Goal: Task Accomplishment & Management: Use online tool/utility

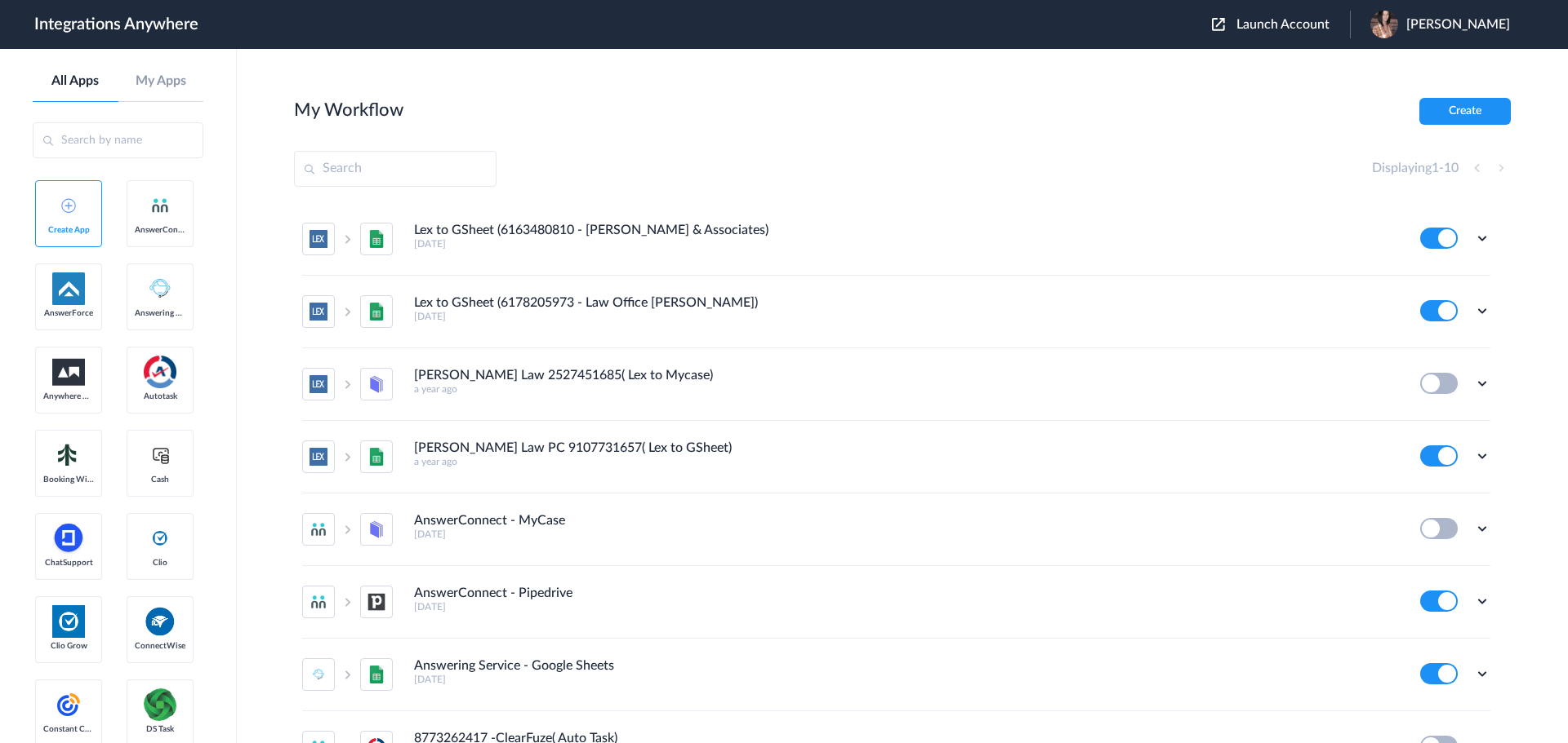
click at [1315, 26] on span "Launch Account" at bounding box center [1283, 25] width 94 height 13
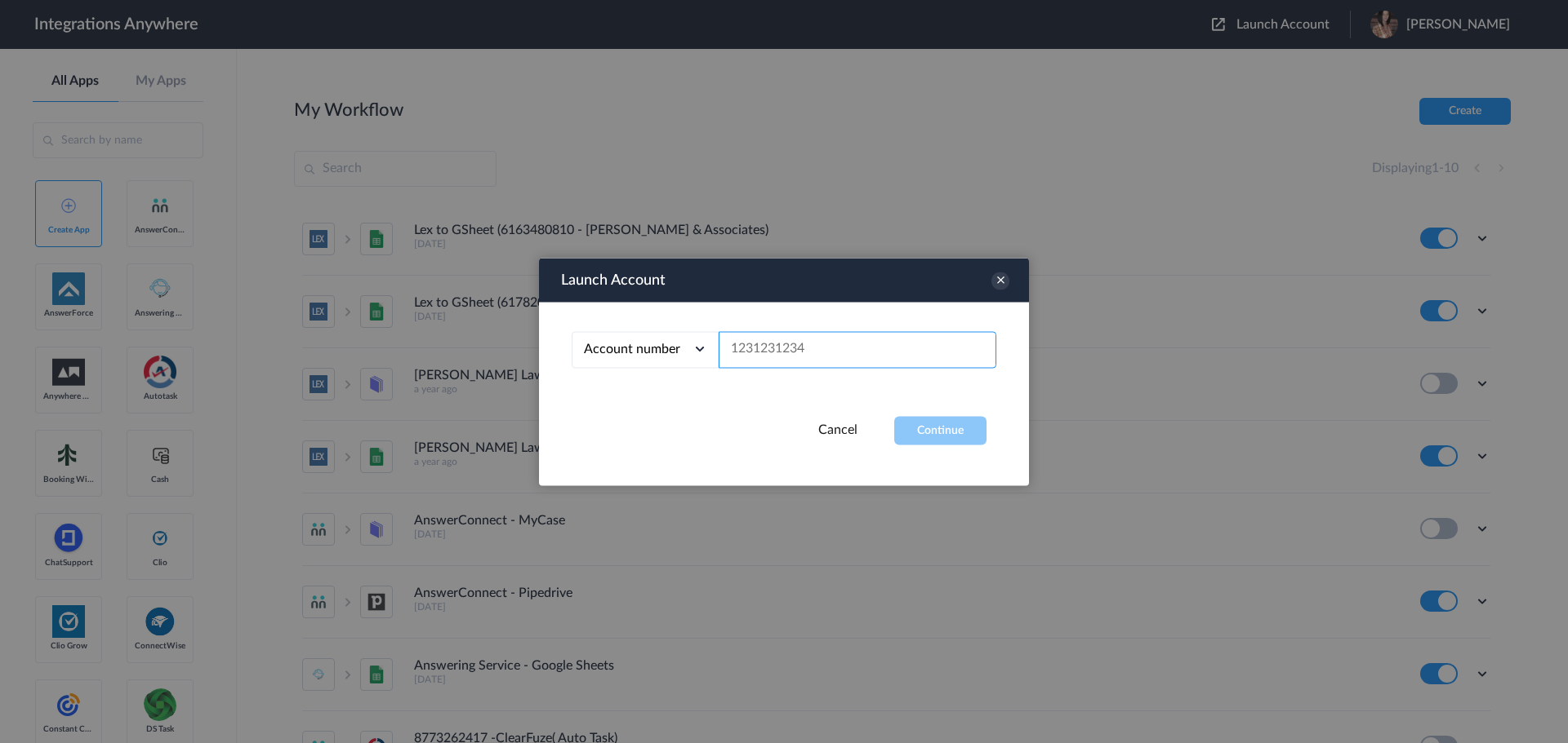
click at [831, 346] on input "text" at bounding box center [857, 350] width 278 height 37
paste input "3322301467"
type input "3322301467"
click at [931, 433] on button "Continue" at bounding box center [940, 431] width 93 height 29
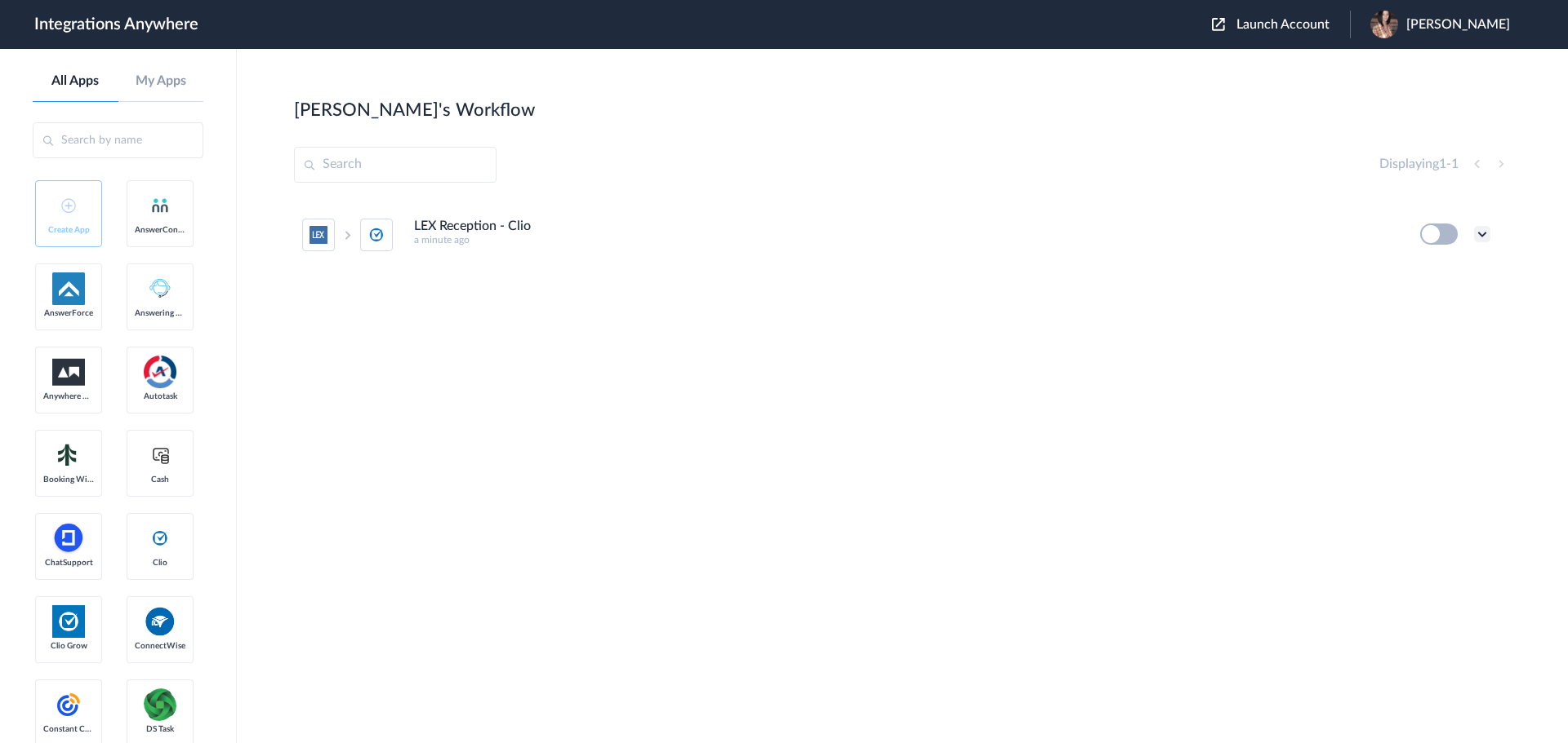
click at [1489, 230] on icon at bounding box center [1481, 234] width 16 height 16
click at [1422, 274] on link "Edit" at bounding box center [1416, 272] width 40 height 12
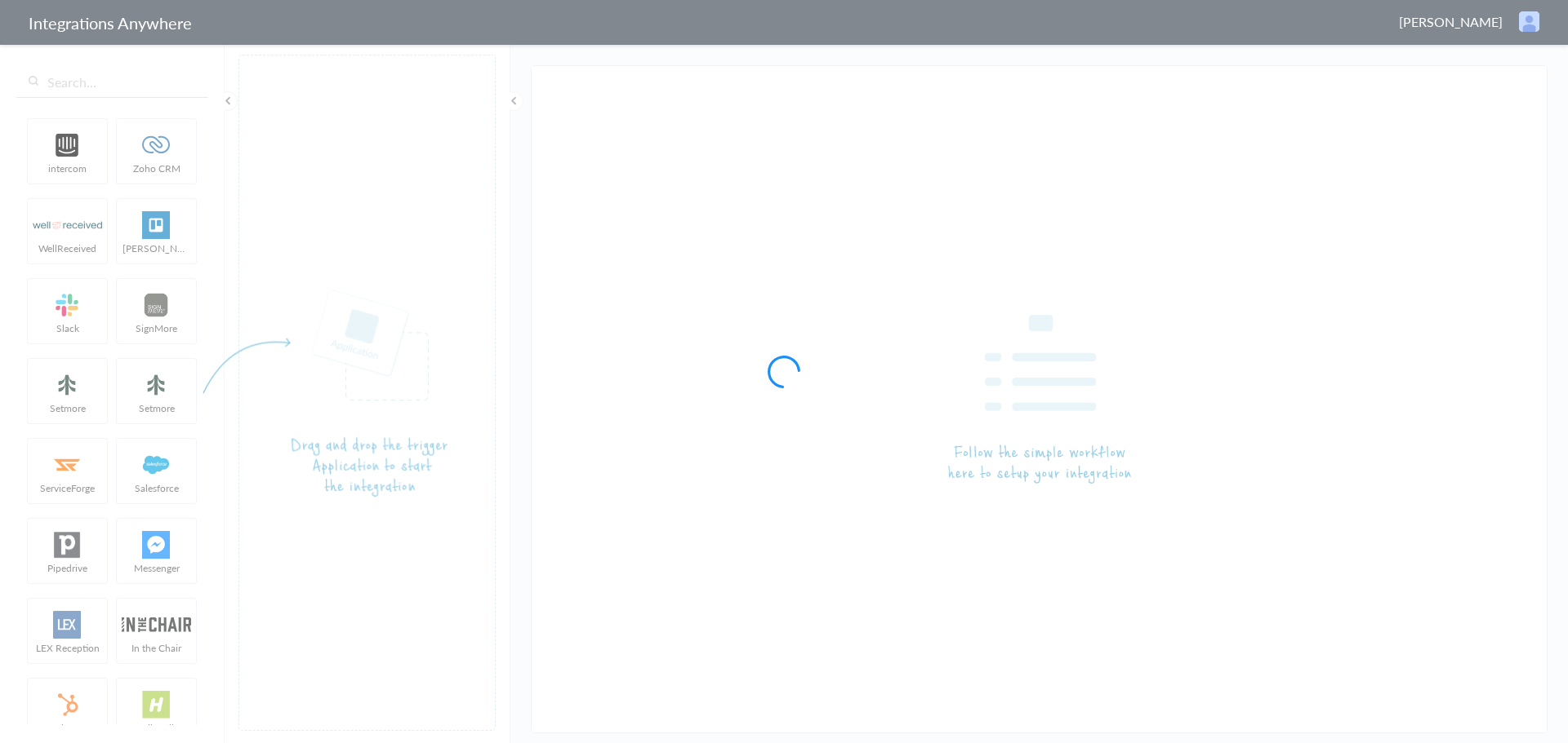
type input "LEX Reception - Clio"
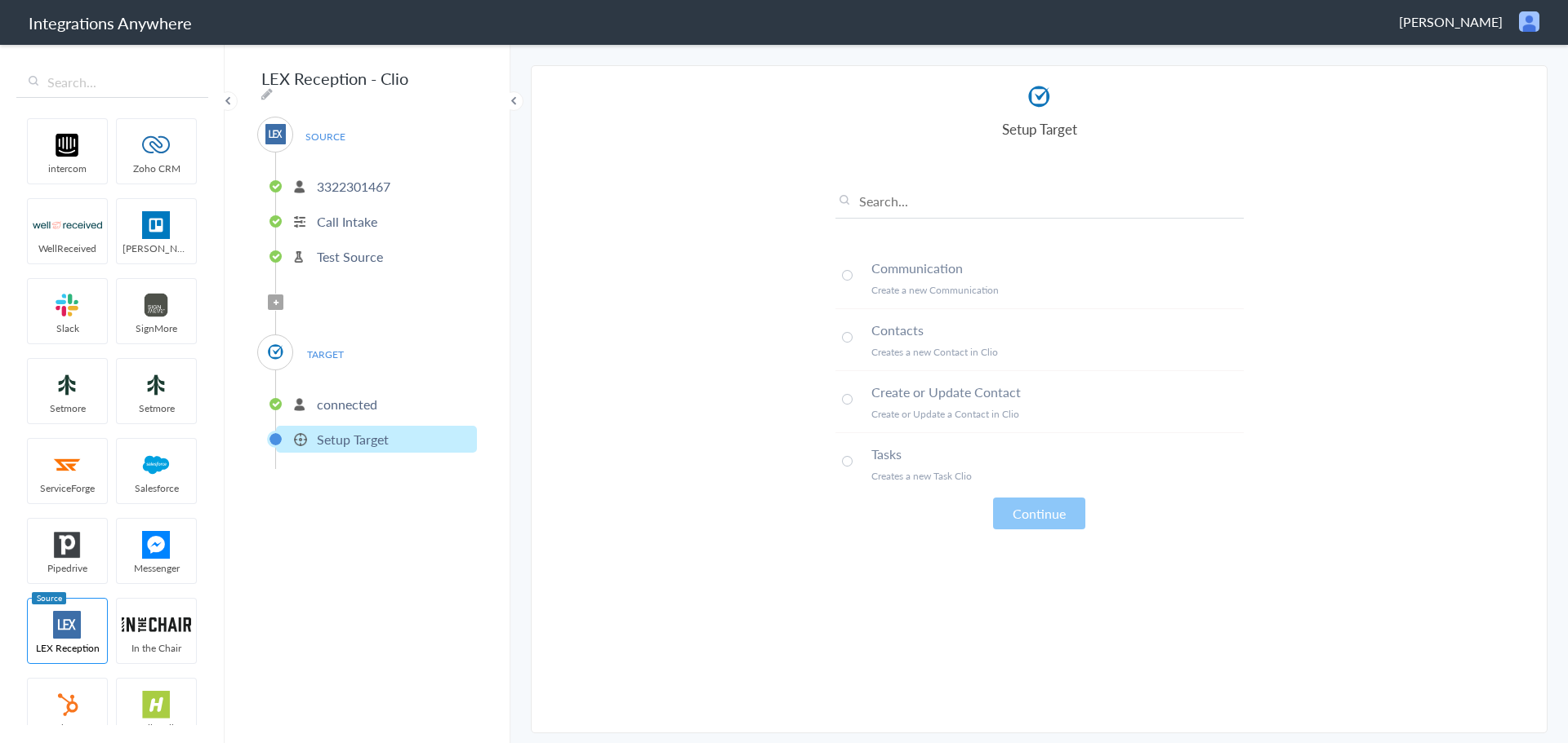
click at [849, 276] on span at bounding box center [847, 275] width 11 height 11
click at [1035, 507] on button "Continue" at bounding box center [1040, 513] width 93 height 32
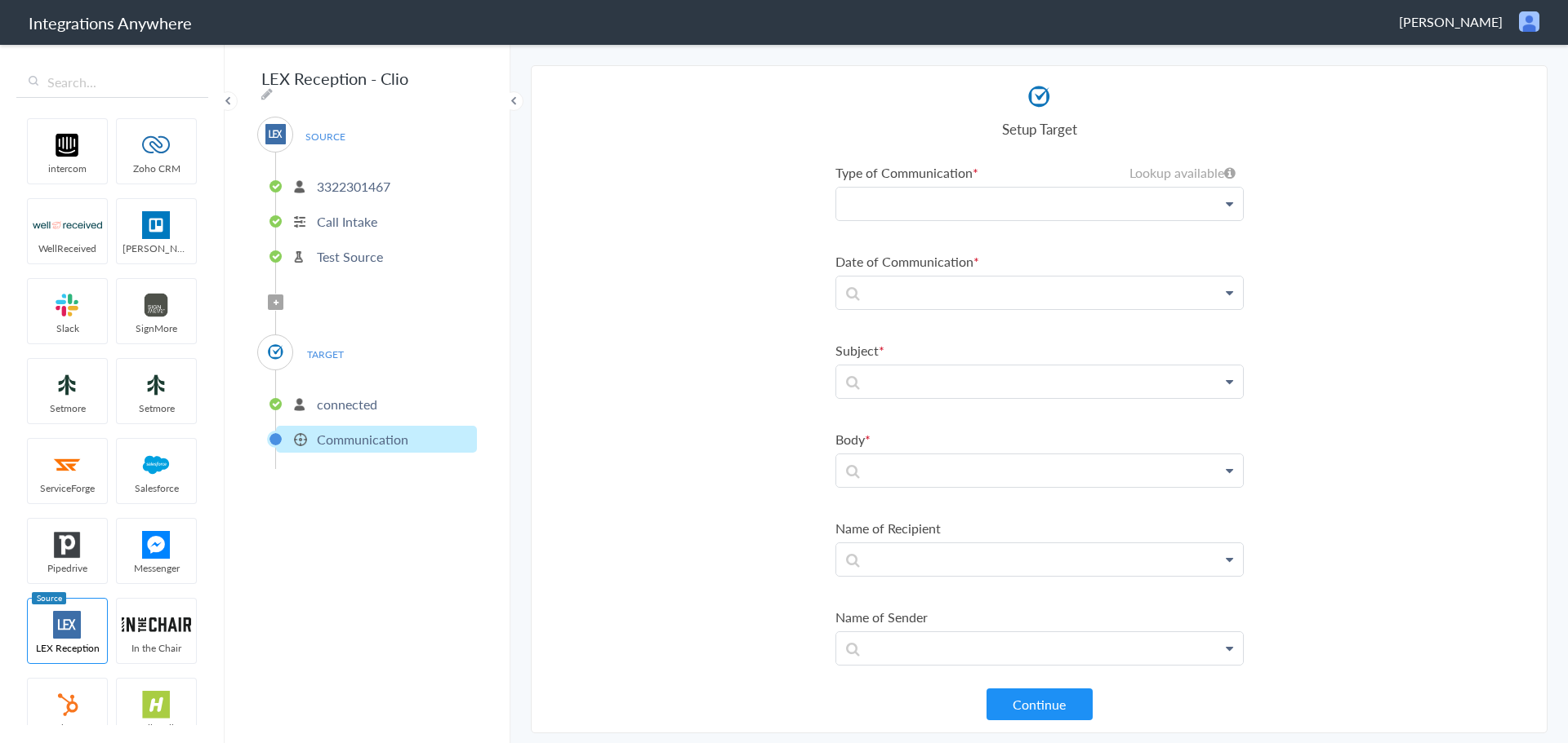
click at [895, 201] on p at bounding box center [1040, 204] width 407 height 33
click at [1222, 248] on icon at bounding box center [1226, 249] width 8 height 13
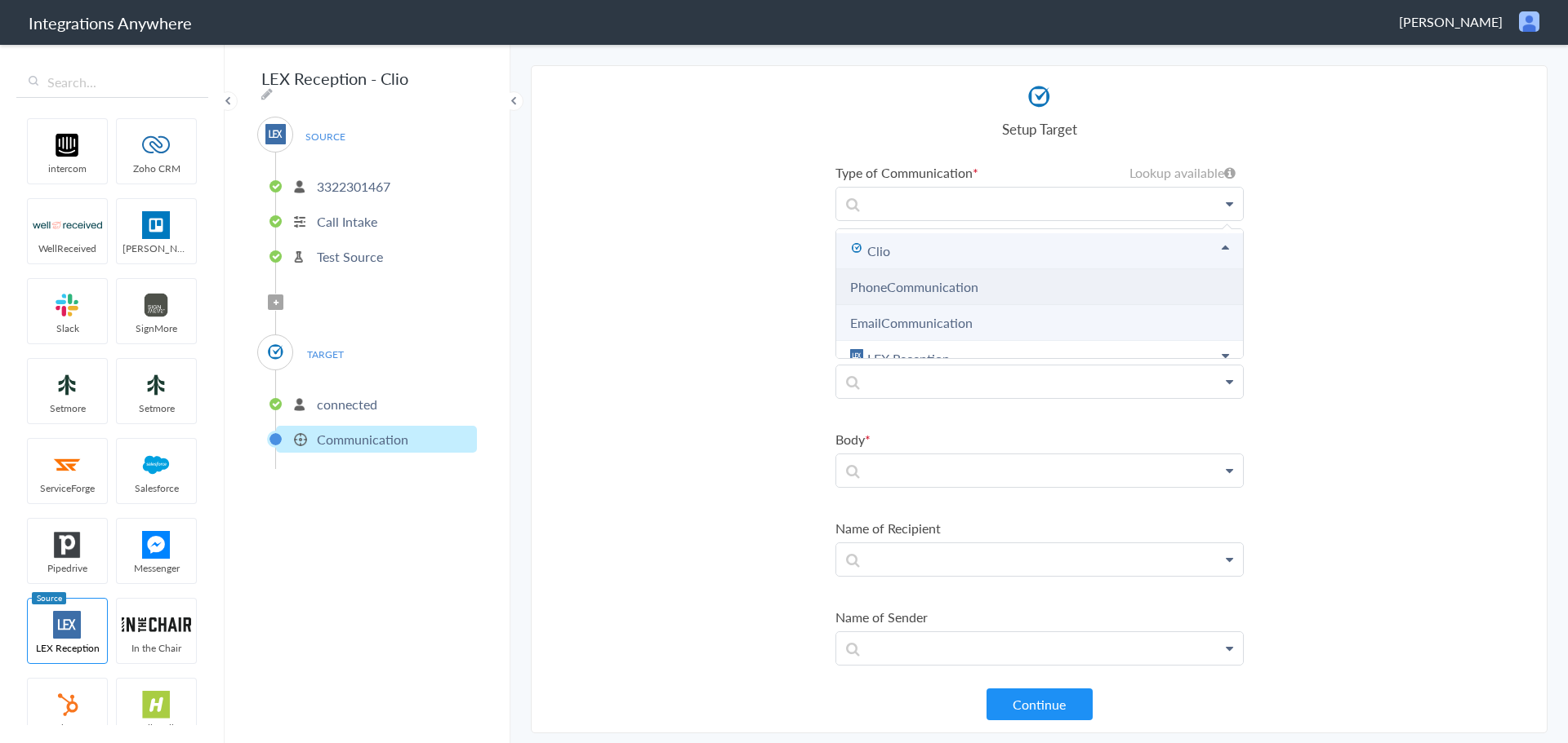
click at [938, 288] on link "PhoneCommunication" at bounding box center [913, 286] width 128 height 18
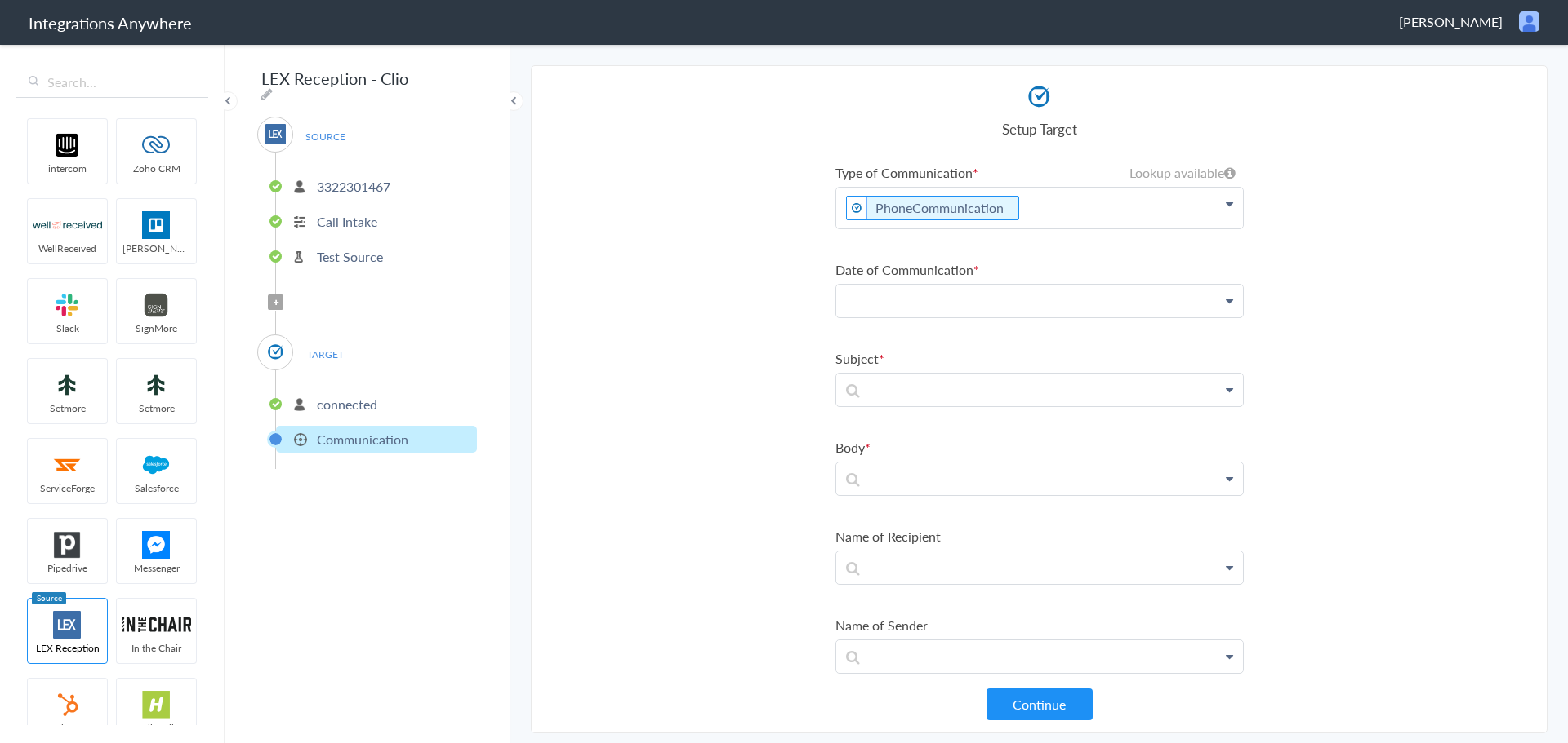
click at [1222, 301] on p at bounding box center [1040, 301] width 407 height 33
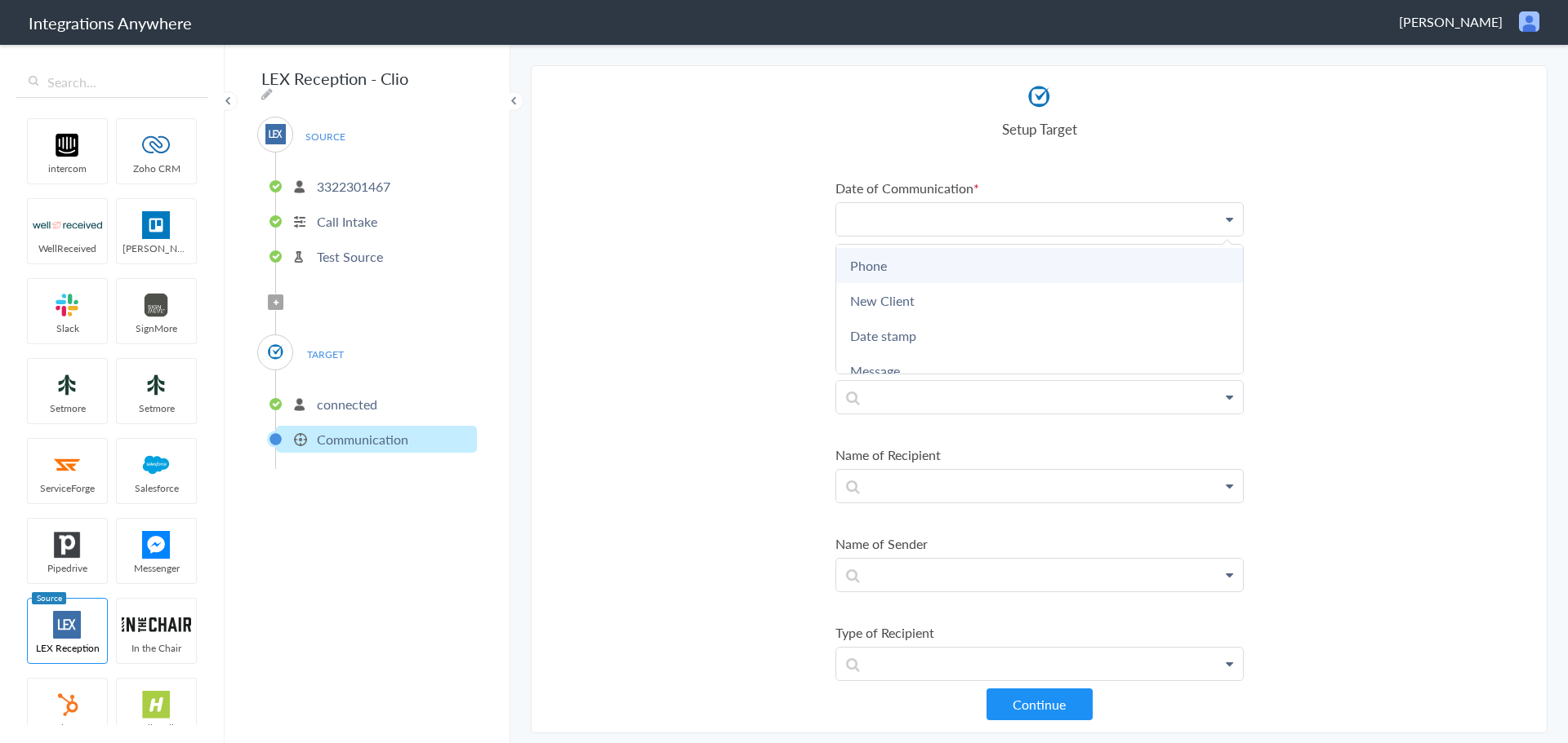
scroll to position [163, 0]
click at [919, 279] on link "Date stamp" at bounding box center [1040, 279] width 407 height 35
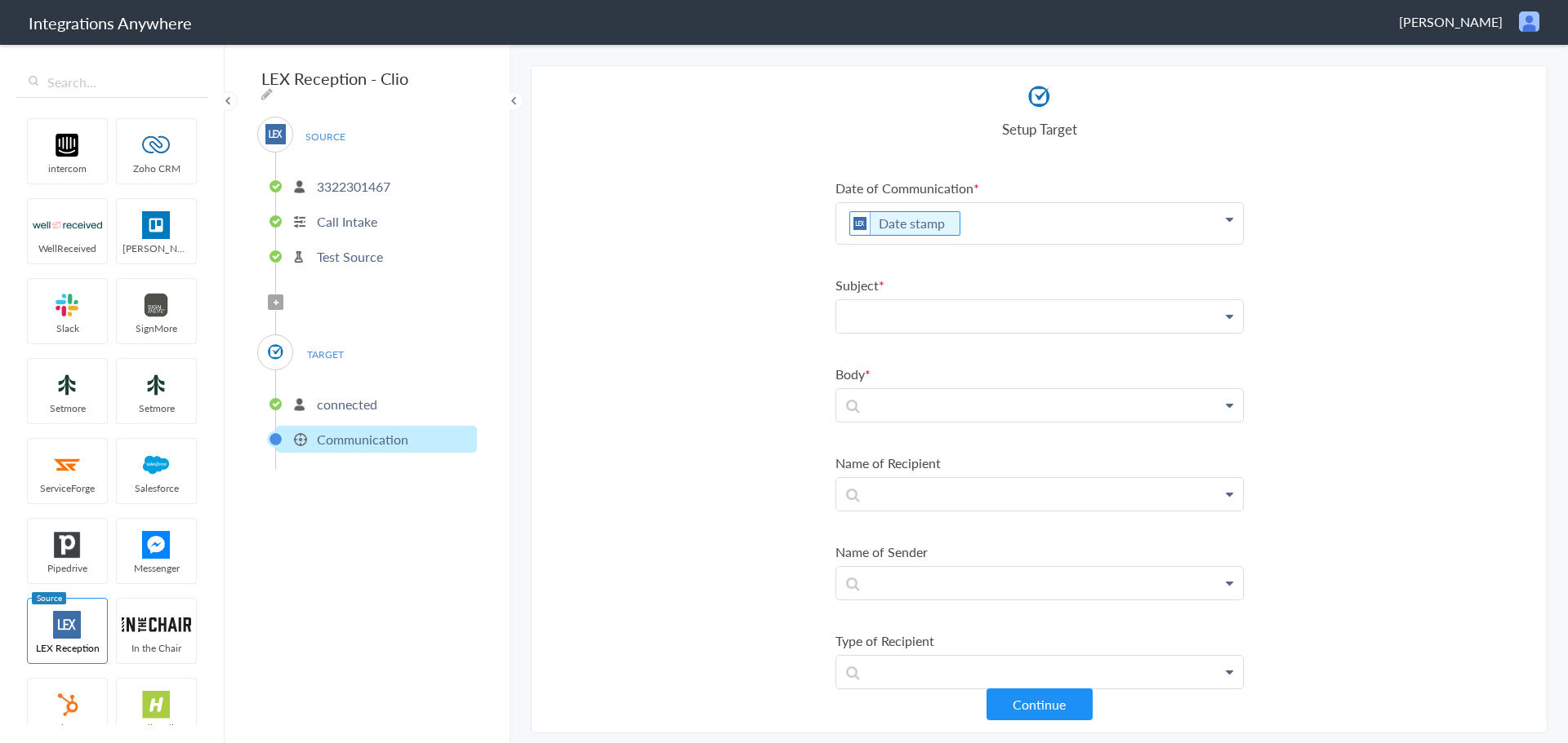
click at [1057, 322] on p at bounding box center [1040, 317] width 407 height 33
click at [896, 320] on p at bounding box center [1040, 317] width 407 height 33
click at [784, 321] on section "Select Account 3322301467 Rename Delete (a minute ago) + connect Continue Setup…" at bounding box center [1039, 399] width 1016 height 668
click at [896, 407] on p at bounding box center [1040, 406] width 407 height 33
click at [896, 498] on link "Message" at bounding box center [1040, 499] width 407 height 35
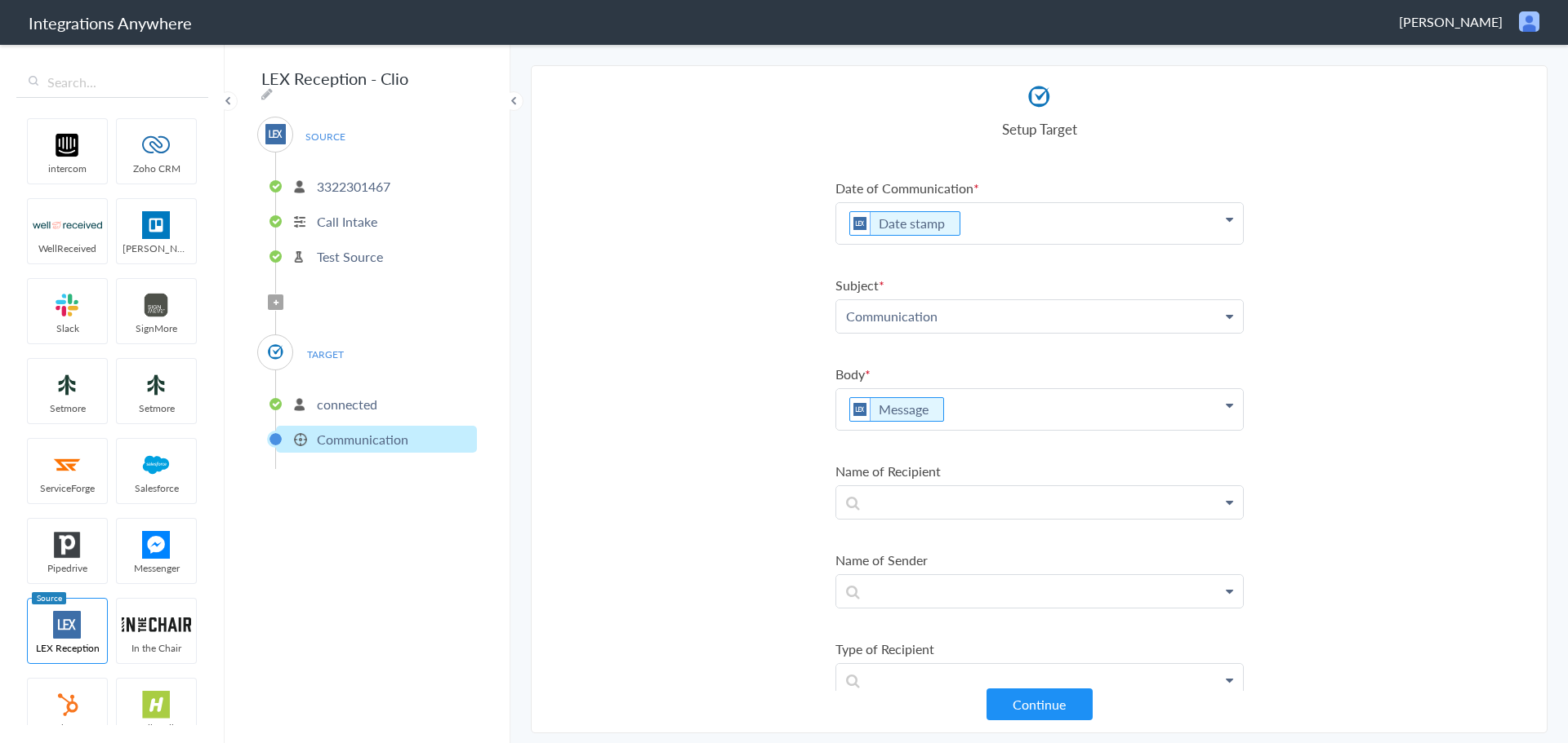
click at [987, 420] on p "Message" at bounding box center [1040, 410] width 407 height 40
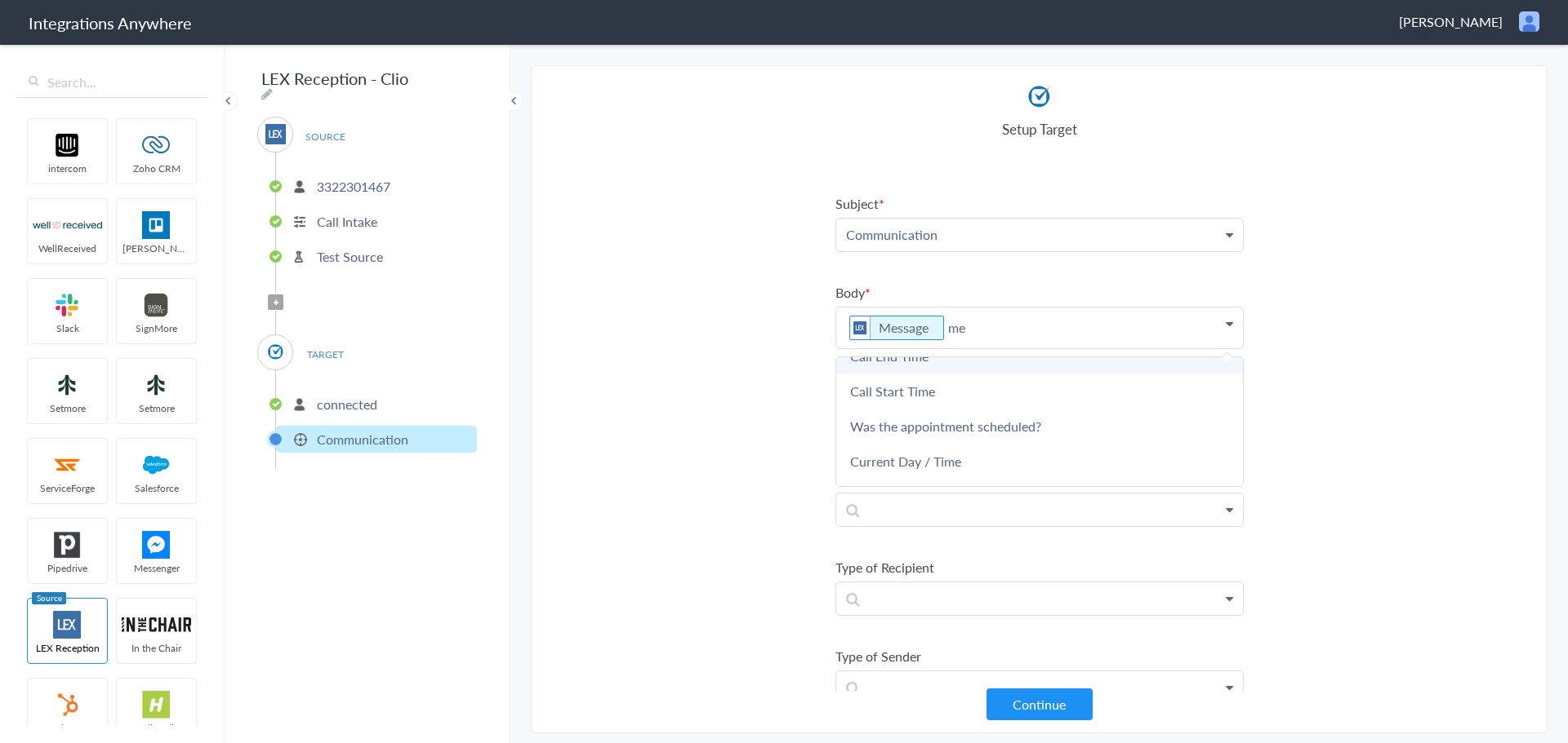
scroll to position [245, 0]
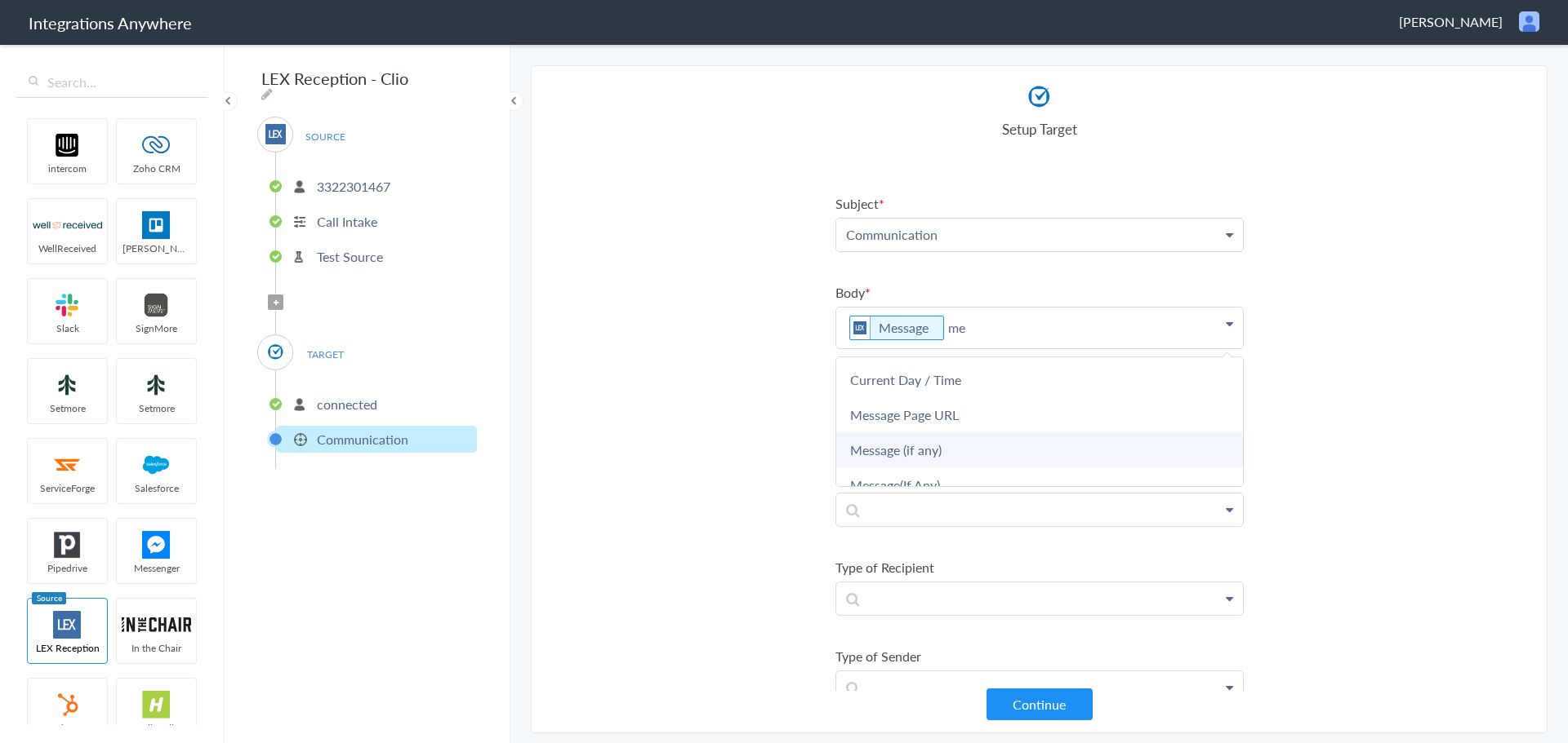
click at [963, 458] on link "Message (if any)" at bounding box center [1040, 450] width 407 height 35
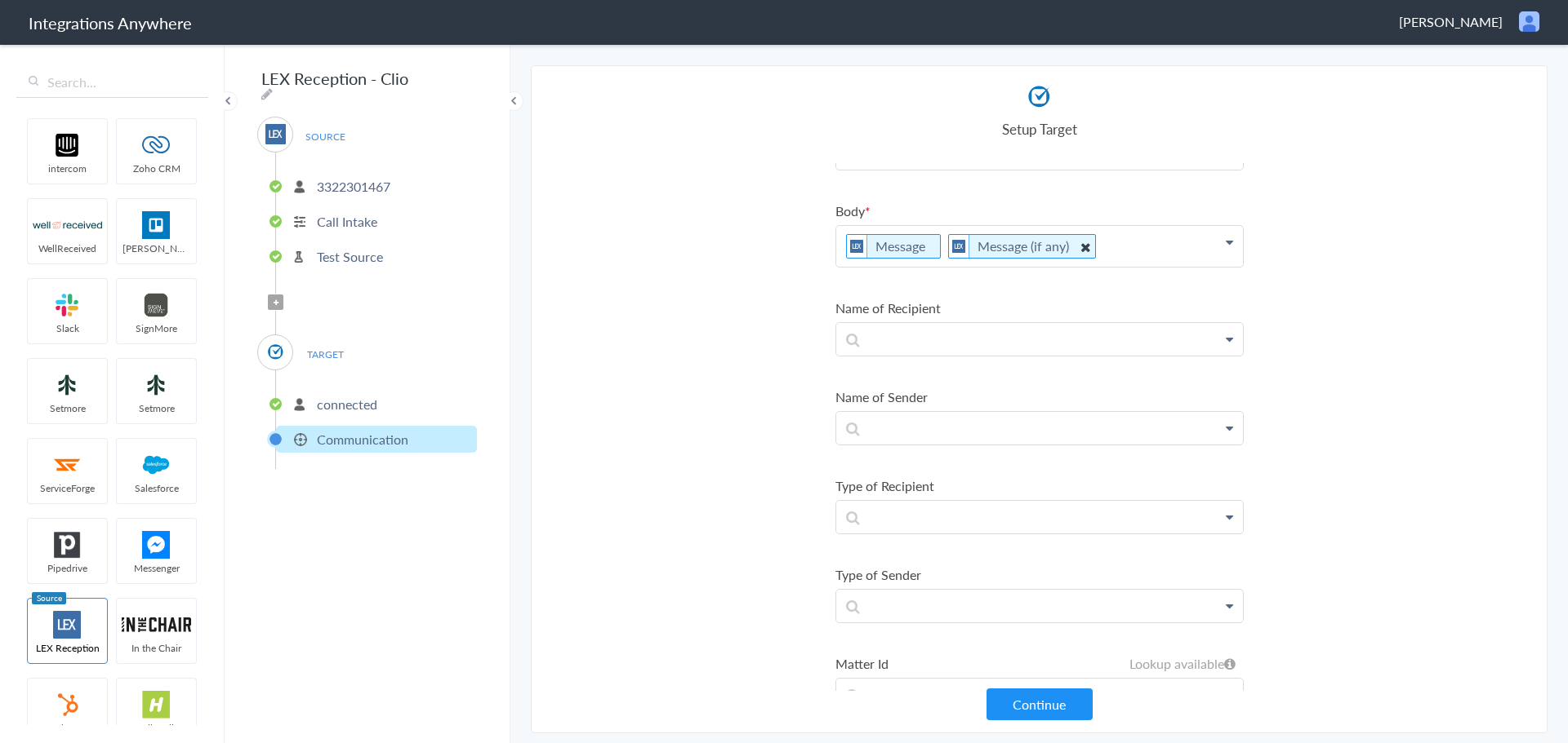
click at [1078, 243] on icon at bounding box center [1084, 247] width 18 height 20
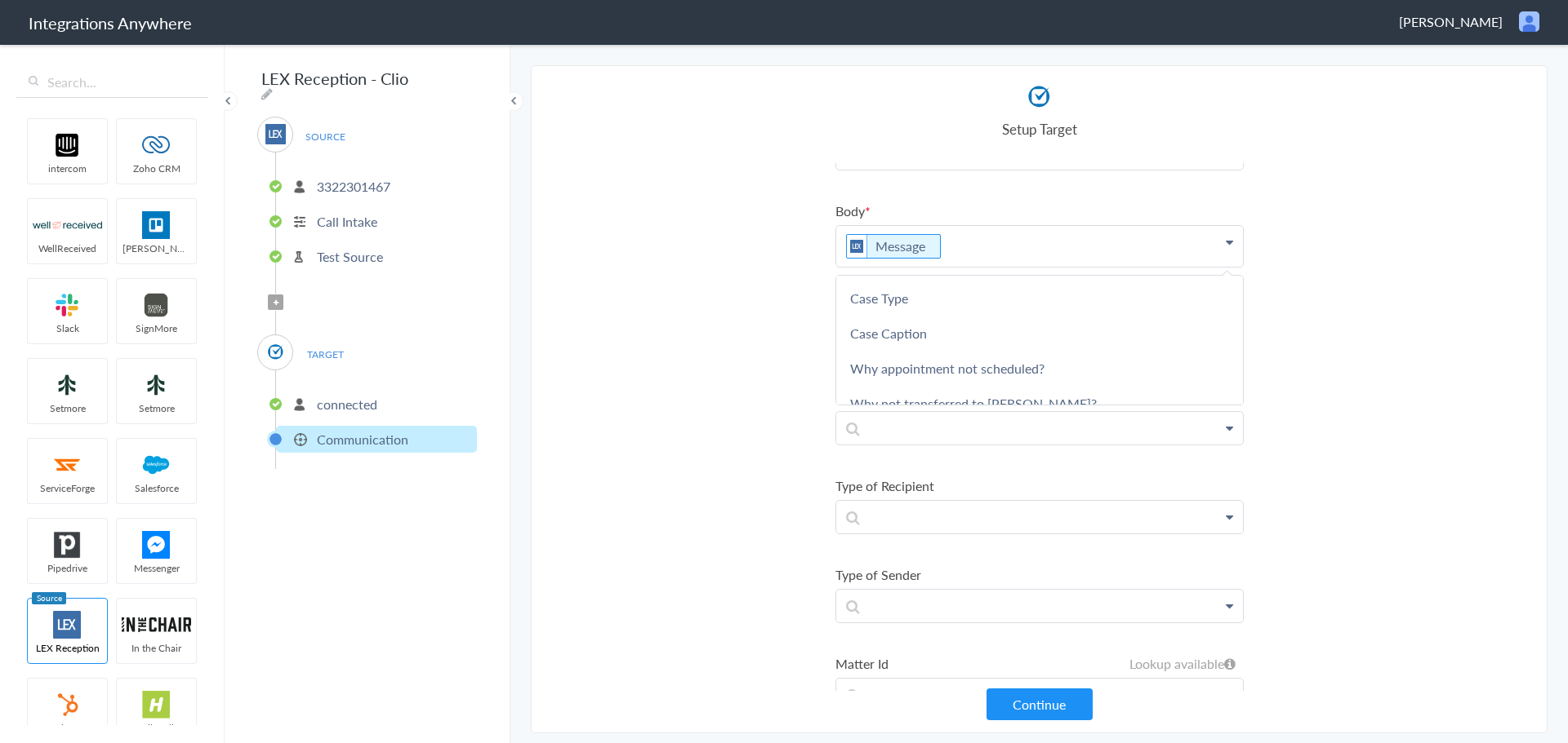
click at [810, 264] on section "Select Account 3322301467 Rename Delete (a minute ago) + connect Continue Setup…" at bounding box center [1039, 399] width 1016 height 668
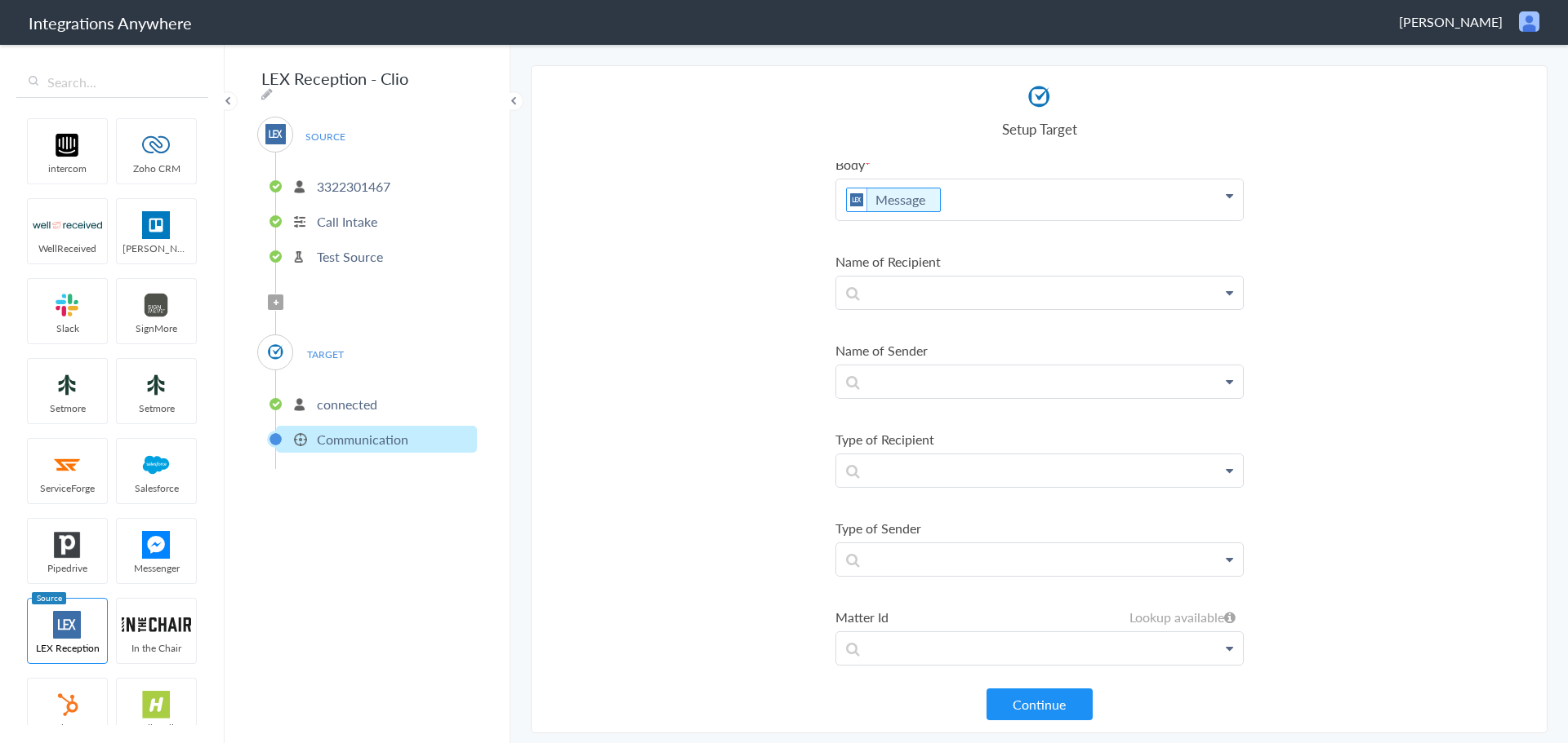
scroll to position [297, 0]
click at [978, 379] on p at bounding box center [1040, 376] width 407 height 33
click at [1226, 375] on icon at bounding box center [1230, 377] width 8 height 13
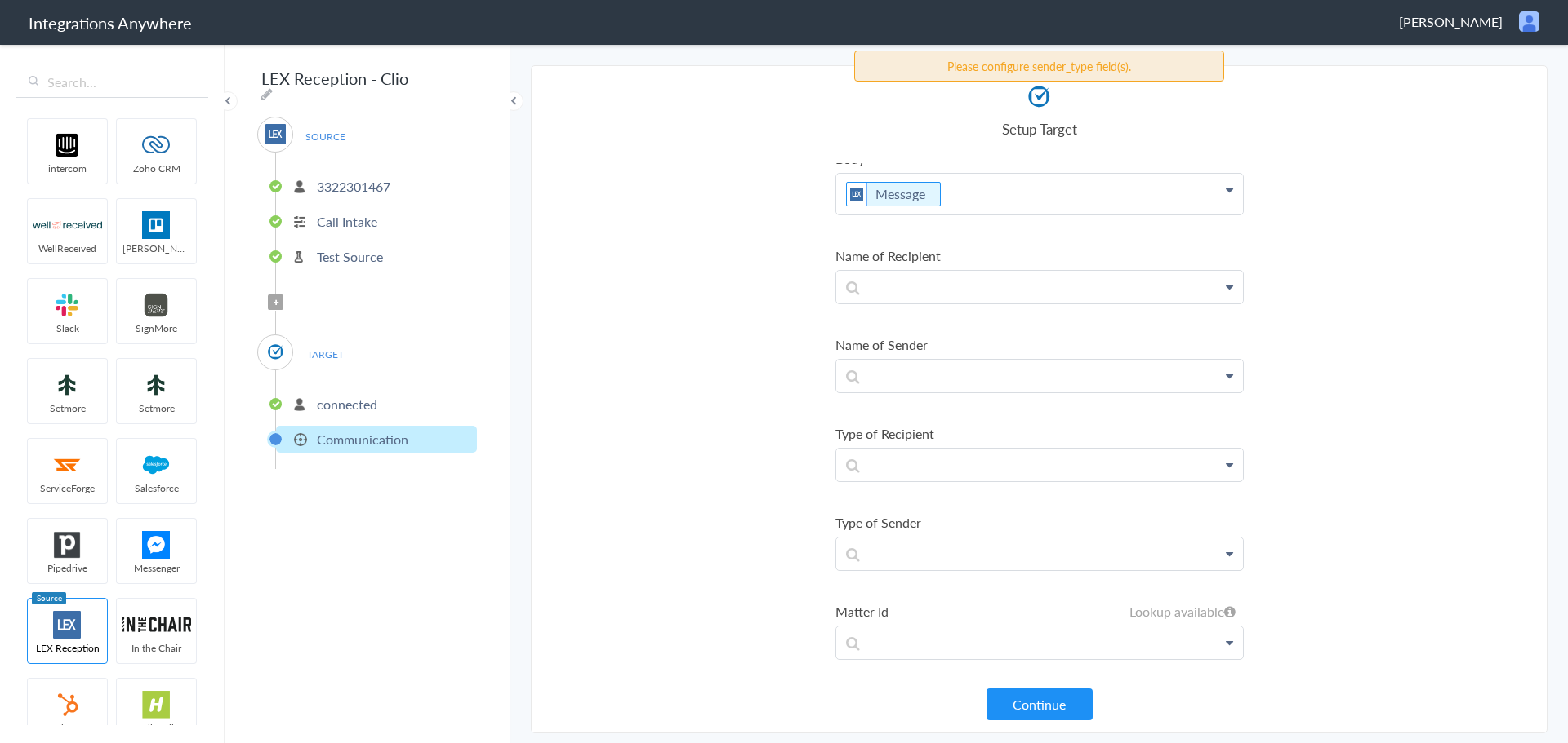
click at [714, 339] on section "Select Account 3322301467 Rename Delete (a minute ago) + connect Continue Setup…" at bounding box center [1039, 399] width 1016 height 668
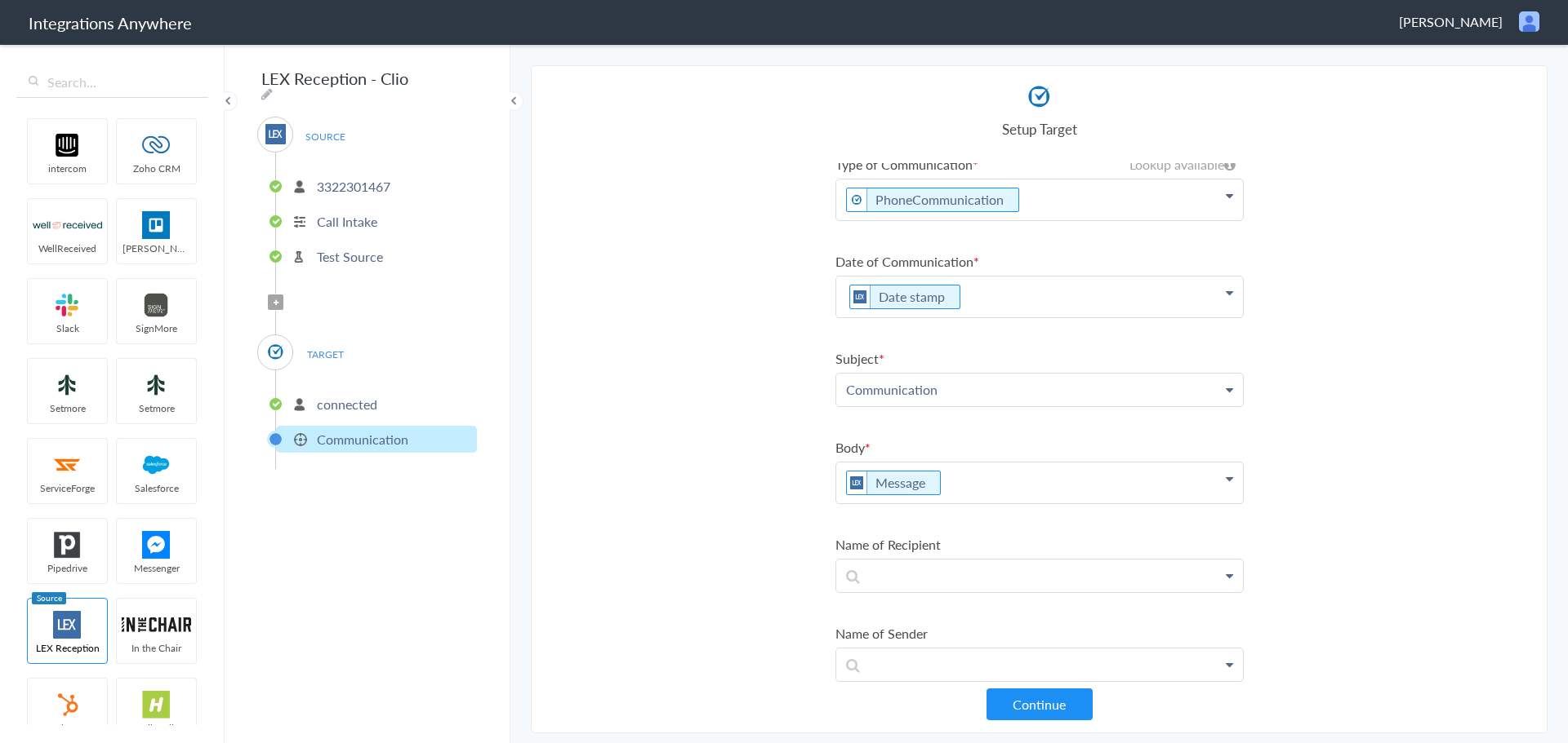
scroll to position [0, 0]
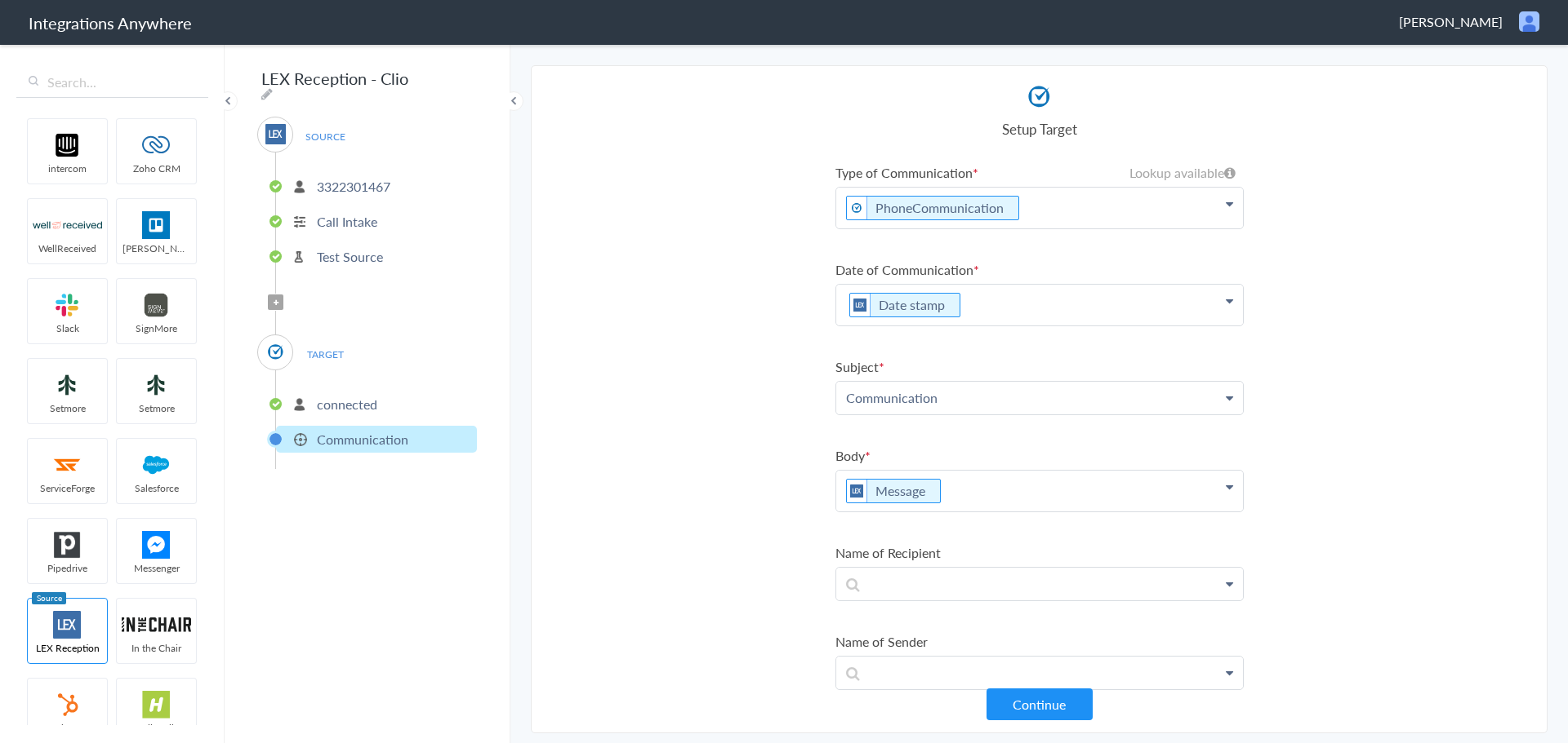
click at [780, 308] on section "Select Account 3322301467 Rename Delete (a minute ago) + connect Continue Setup…" at bounding box center [1039, 399] width 1016 height 668
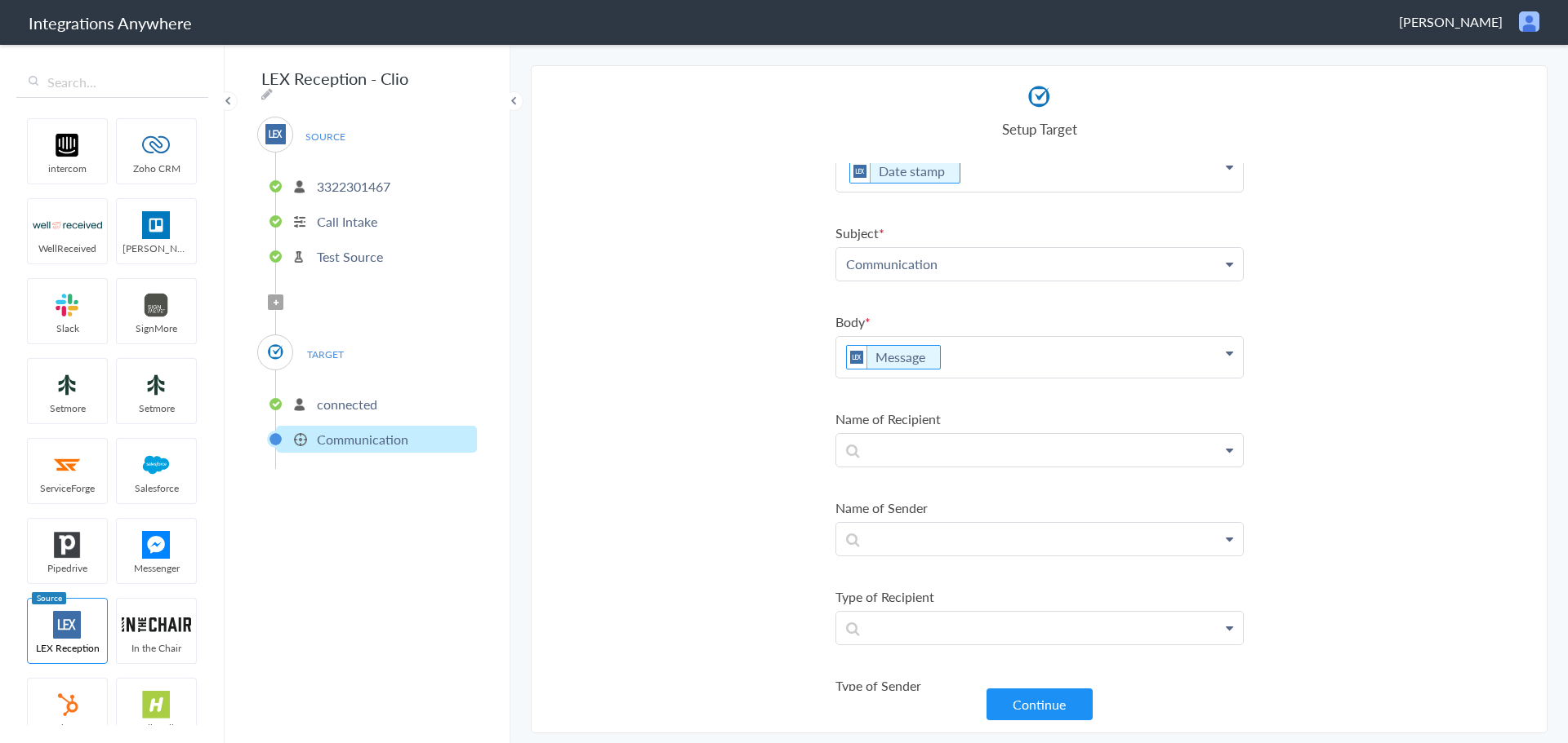
scroll to position [52, 0]
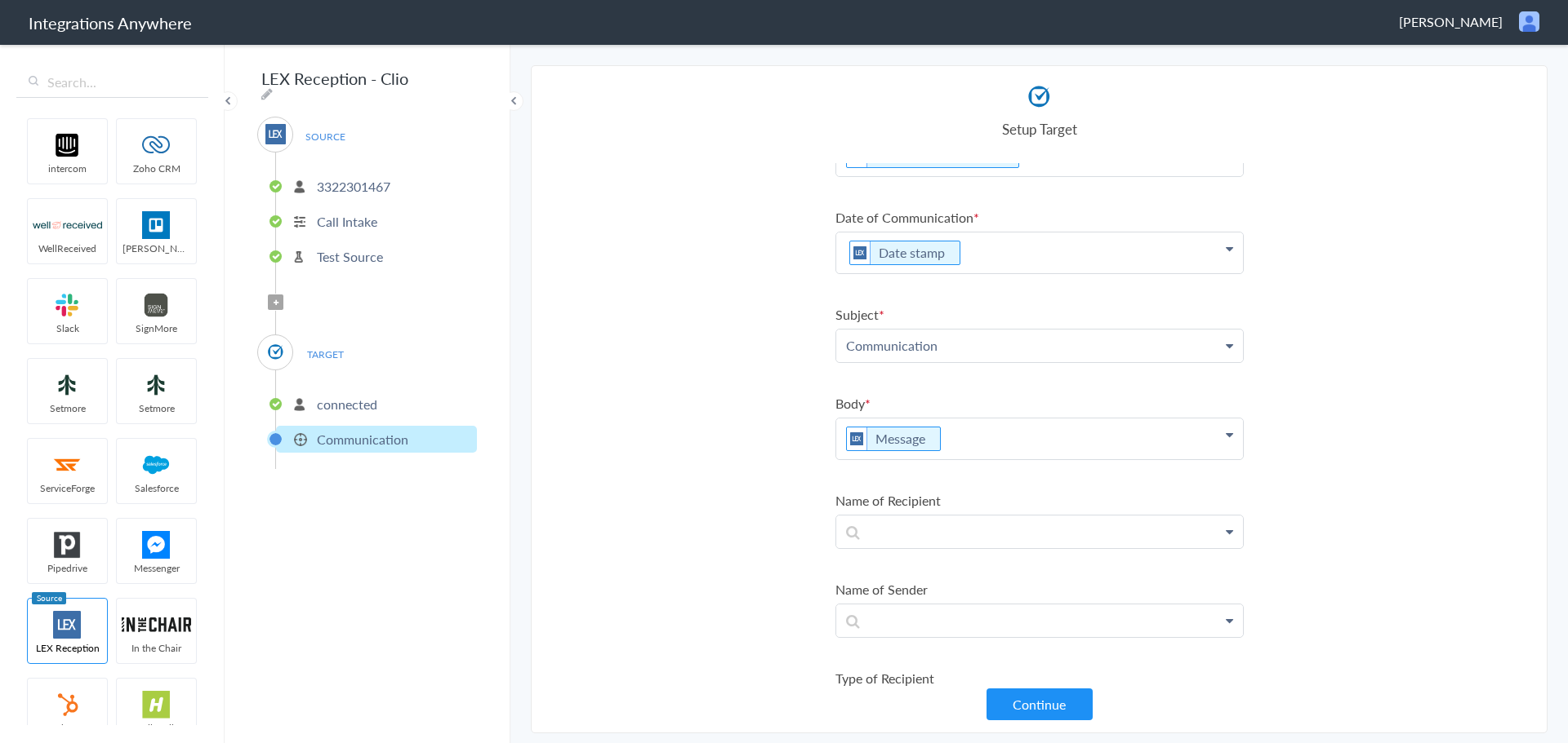
click at [958, 444] on p "Message" at bounding box center [1040, 438] width 407 height 40
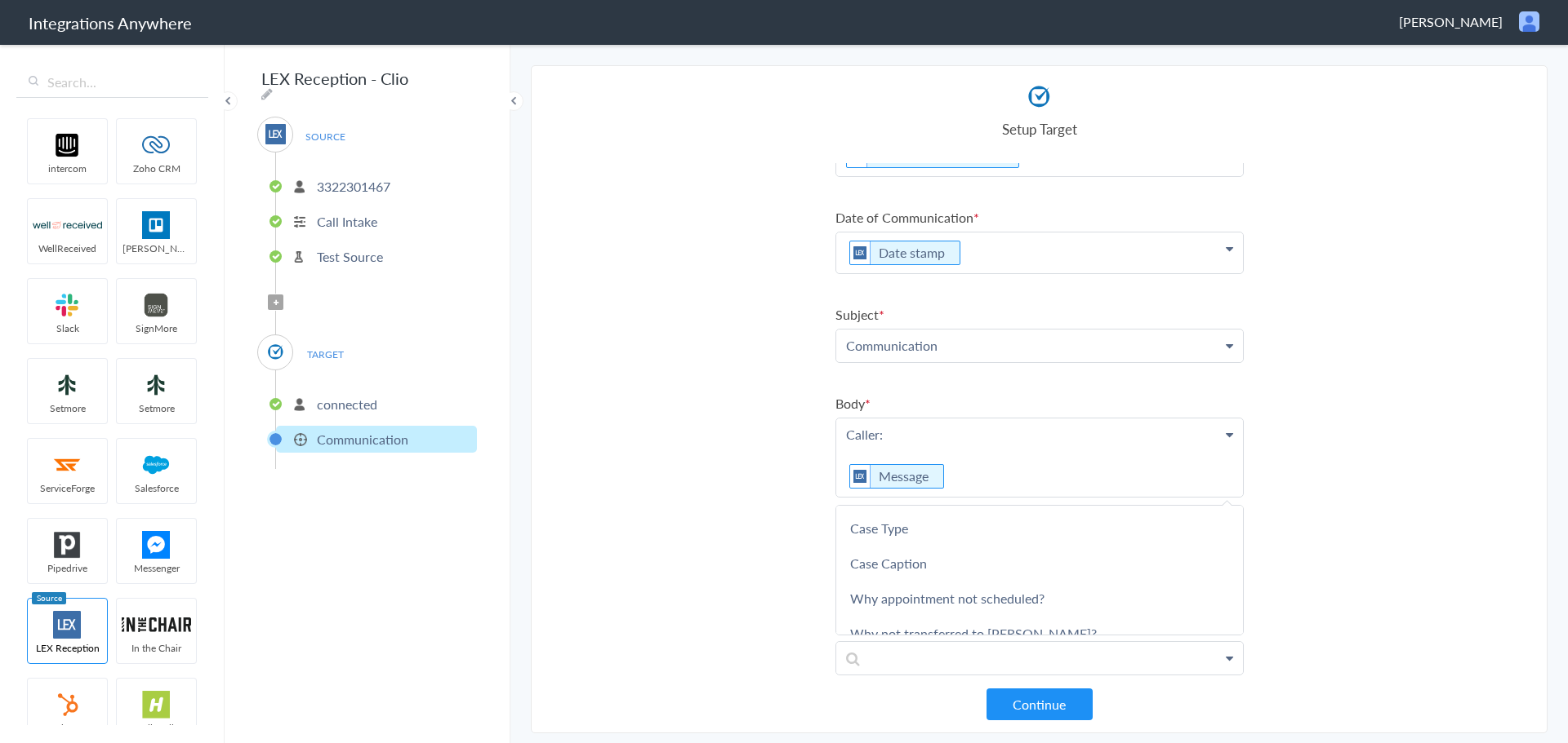
click at [898, 434] on p "Caller: Message" at bounding box center [1040, 457] width 407 height 78
click at [903, 535] on link "First Name" at bounding box center [1040, 527] width 407 height 35
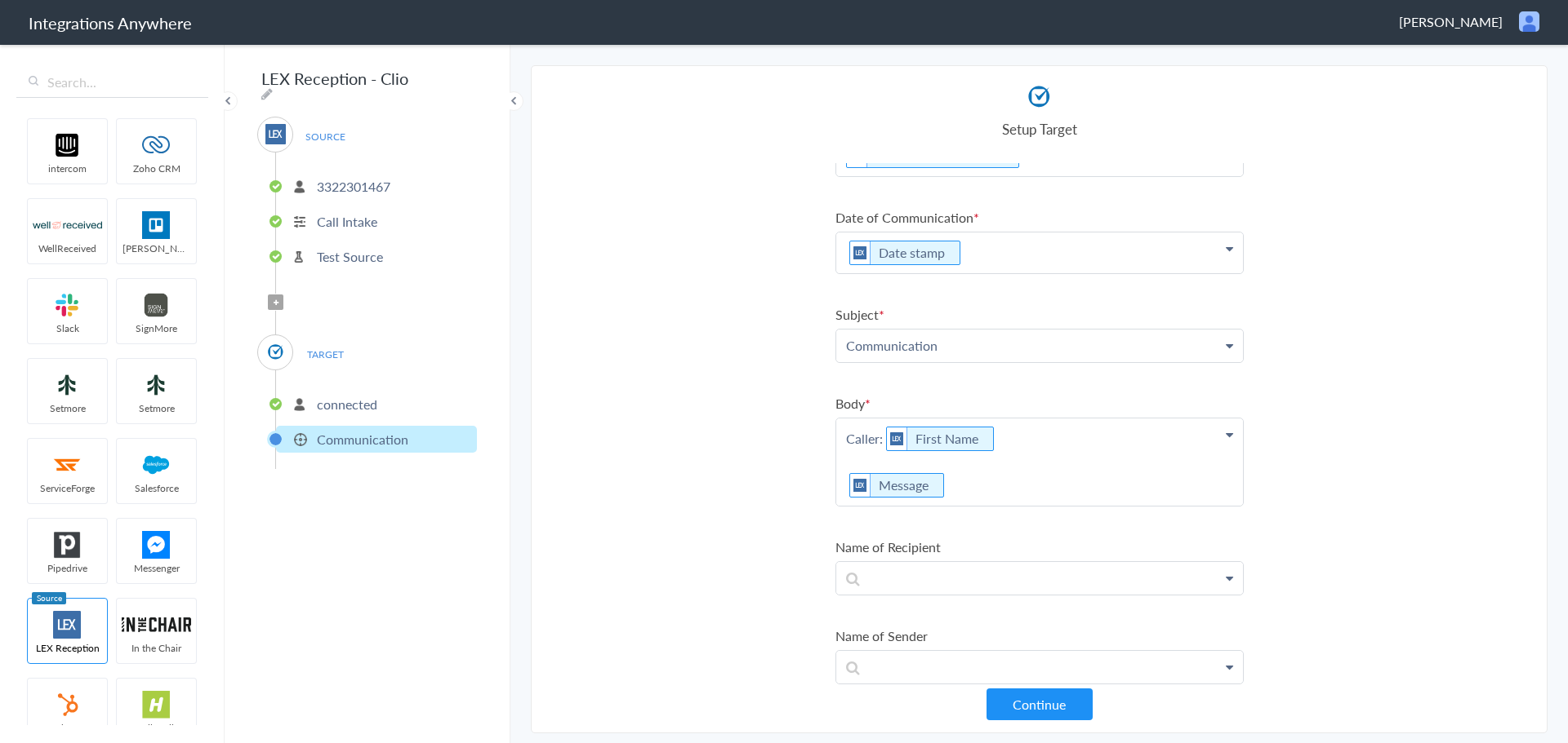
click at [1058, 427] on p "Caller: First Name Message" at bounding box center [1040, 462] width 407 height 88
click at [911, 577] on link "Last Name" at bounding box center [1040, 571] width 407 height 35
click at [838, 477] on p "Caller: First Name Last Name Message" at bounding box center [1040, 462] width 407 height 88
click at [775, 524] on section "Select Account 3322301467 Rename Delete (a minute ago) + connect Continue Setup…" at bounding box center [1039, 399] width 1016 height 668
click at [1038, 709] on button "Continue" at bounding box center [1040, 704] width 106 height 32
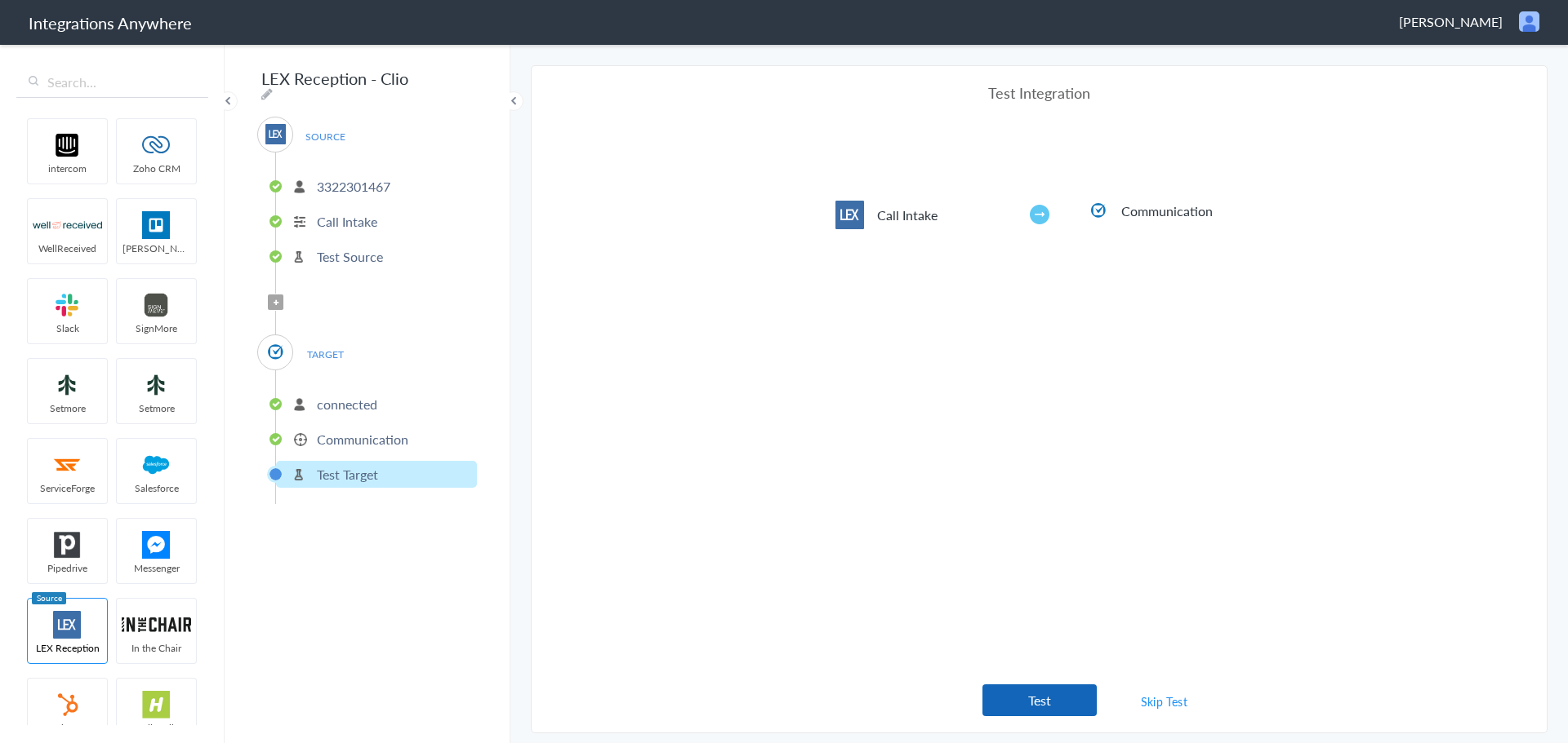
click at [1041, 694] on button "Test" at bounding box center [1040, 700] width 115 height 32
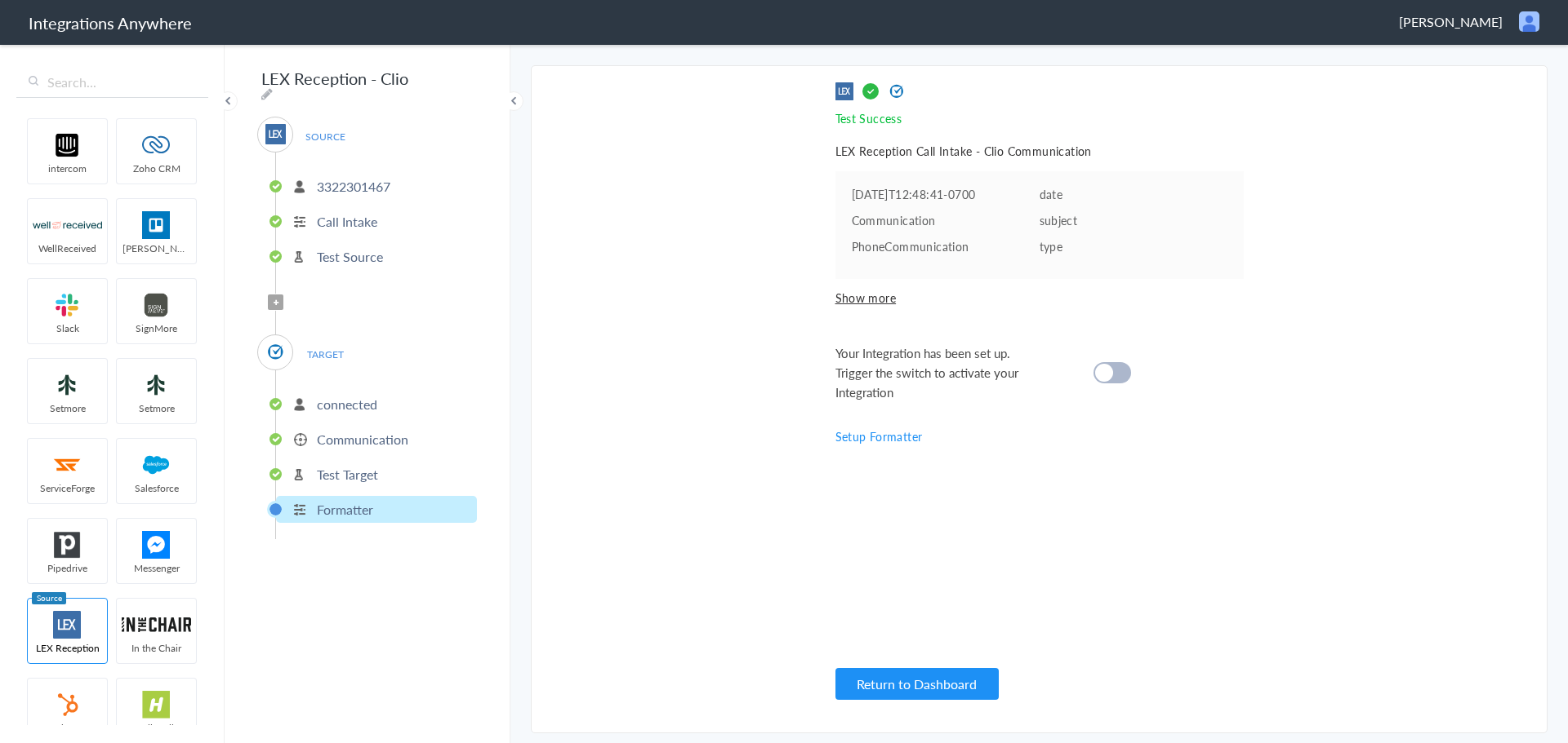
click at [1111, 375] on cite at bounding box center [1103, 373] width 18 height 18
click at [279, 295] on span "Filter Applied" at bounding box center [276, 303] width 15 height 15
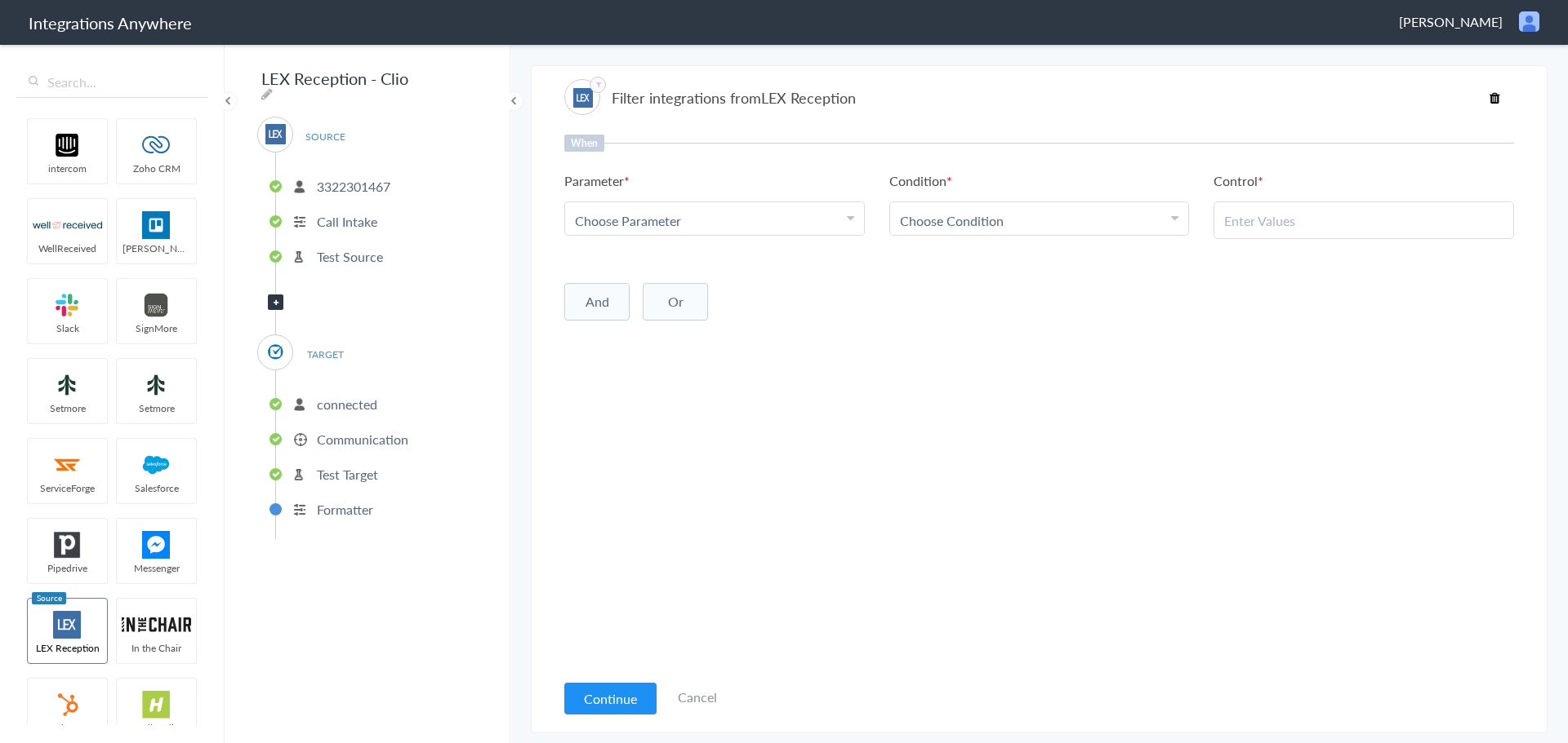
click at [844, 216] on div "Choose Parameter" at bounding box center [715, 220] width 280 height 18
drag, startPoint x: 638, startPoint y: 302, endPoint x: 679, endPoint y: 301, distance: 41.0
click at [638, 302] on link "Case Type" at bounding box center [715, 302] width 299 height 35
click at [1079, 223] on div "Choose Condition" at bounding box center [1040, 220] width 280 height 18
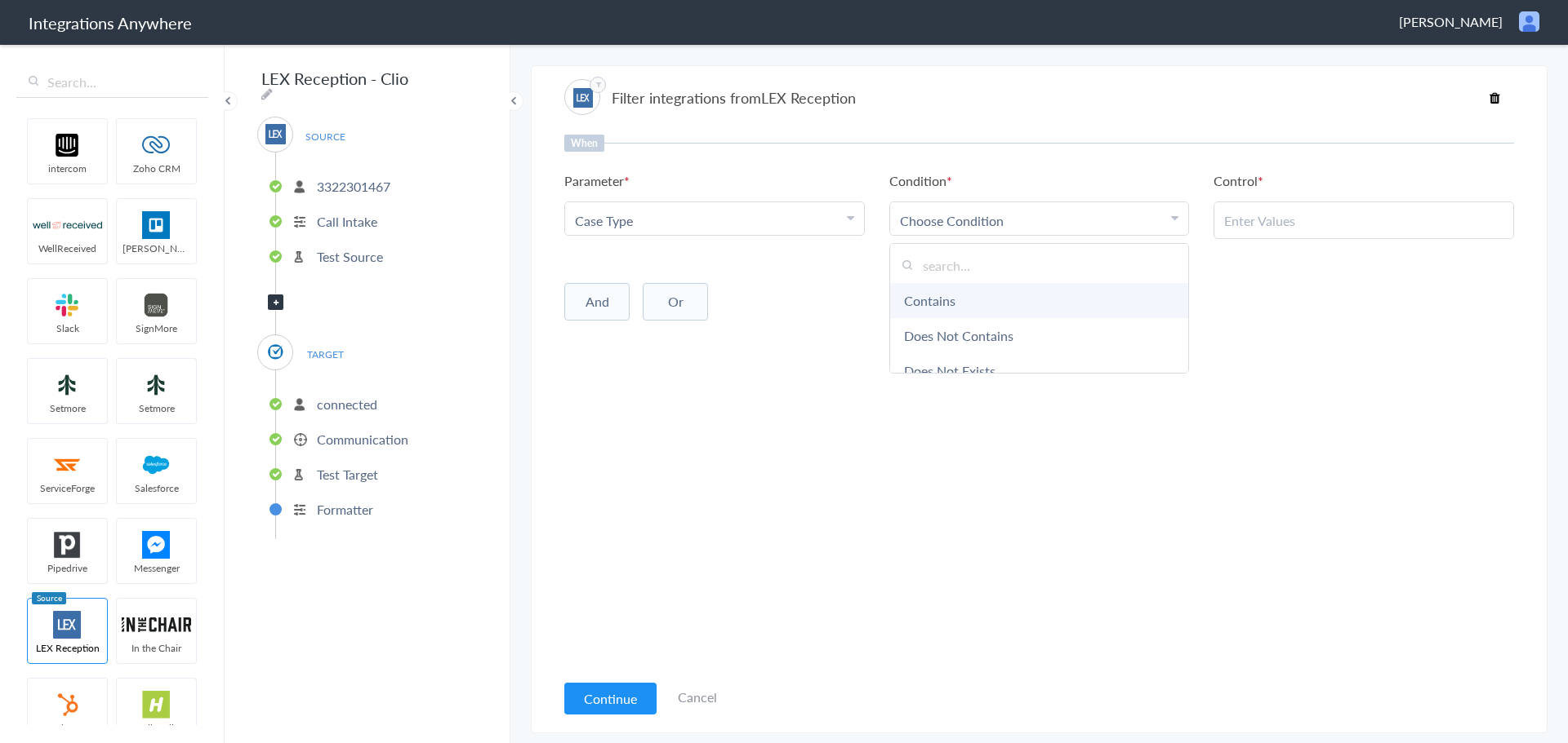
click at [972, 299] on link "Contains" at bounding box center [1040, 301] width 299 height 35
click at [1288, 217] on input "text" at bounding box center [1364, 220] width 280 height 18
paste input "No"
type input "No"
click at [609, 693] on button "Continue" at bounding box center [610, 699] width 93 height 32
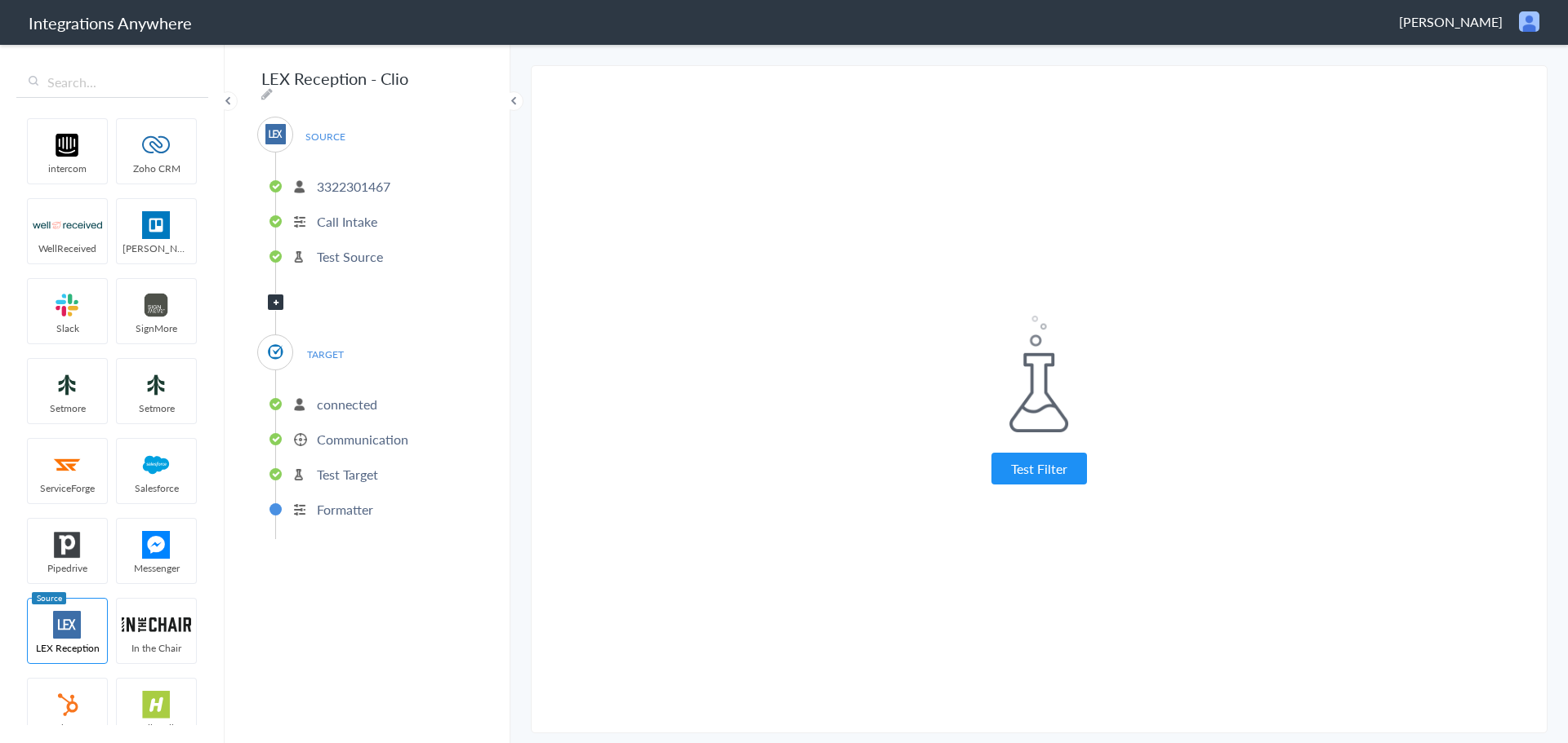
click at [360, 500] on p "Formatter" at bounding box center [345, 509] width 56 height 18
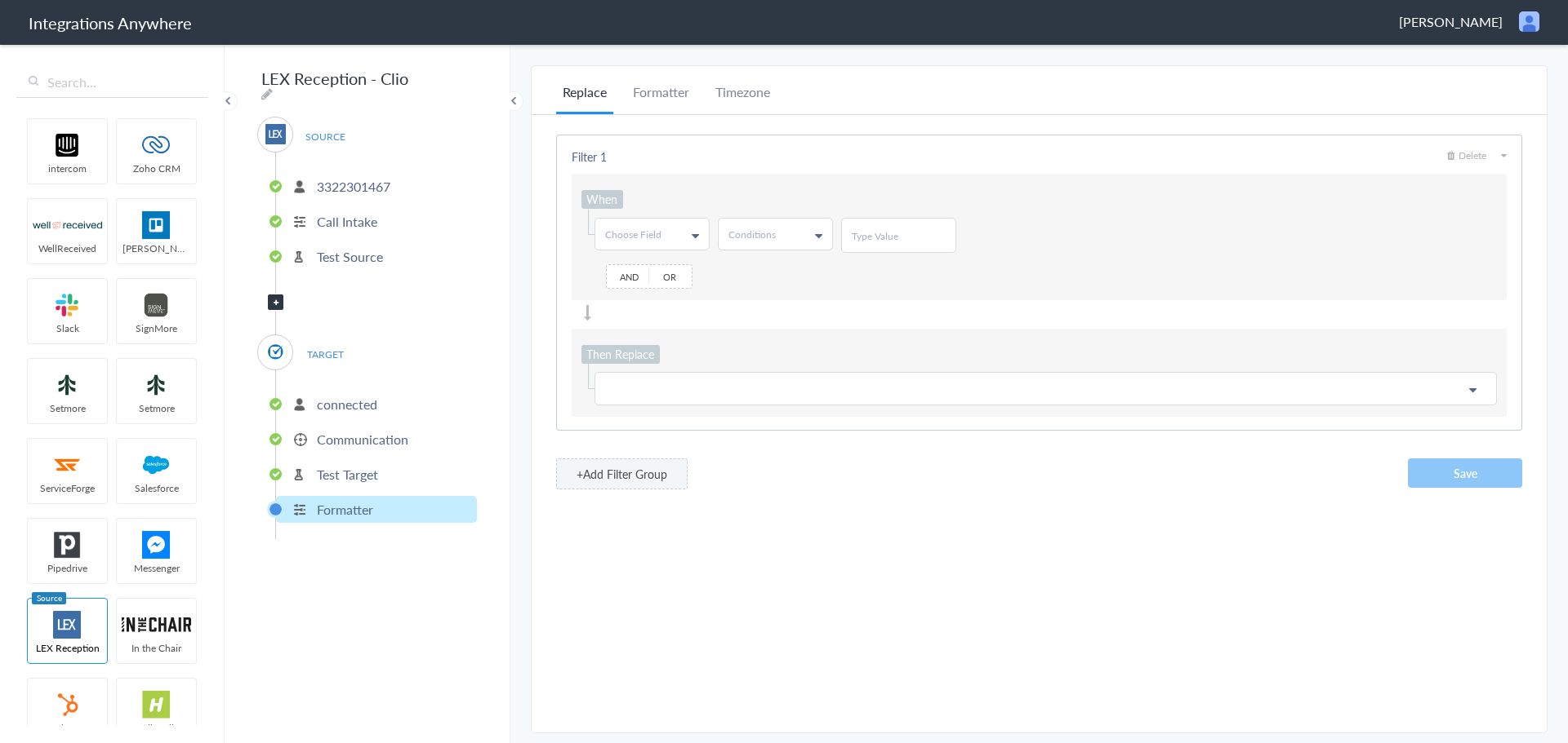
click at [349, 465] on p "Test Target" at bounding box center [348, 474] width 62 height 18
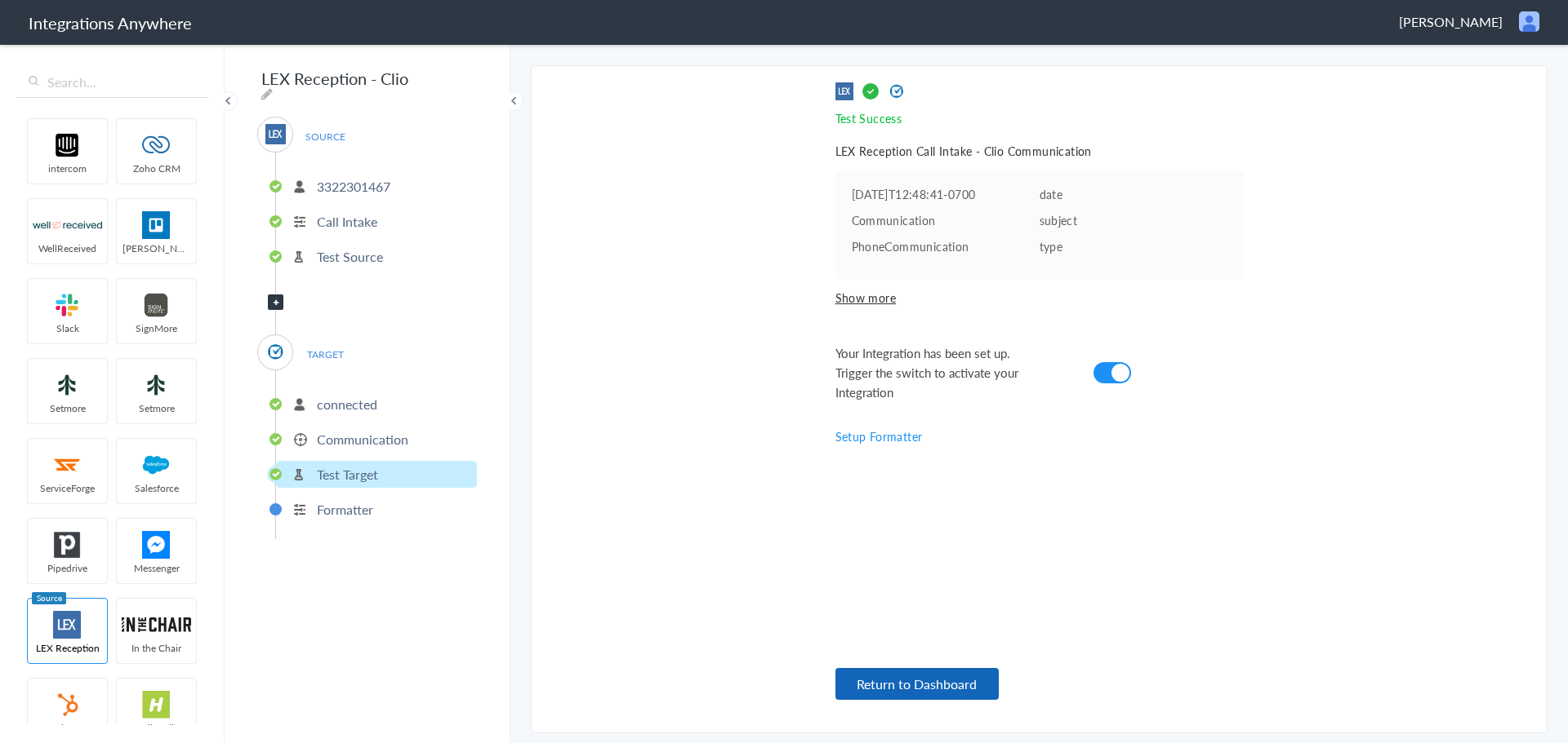
click at [890, 684] on button "Return to Dashboard" at bounding box center [916, 683] width 163 height 32
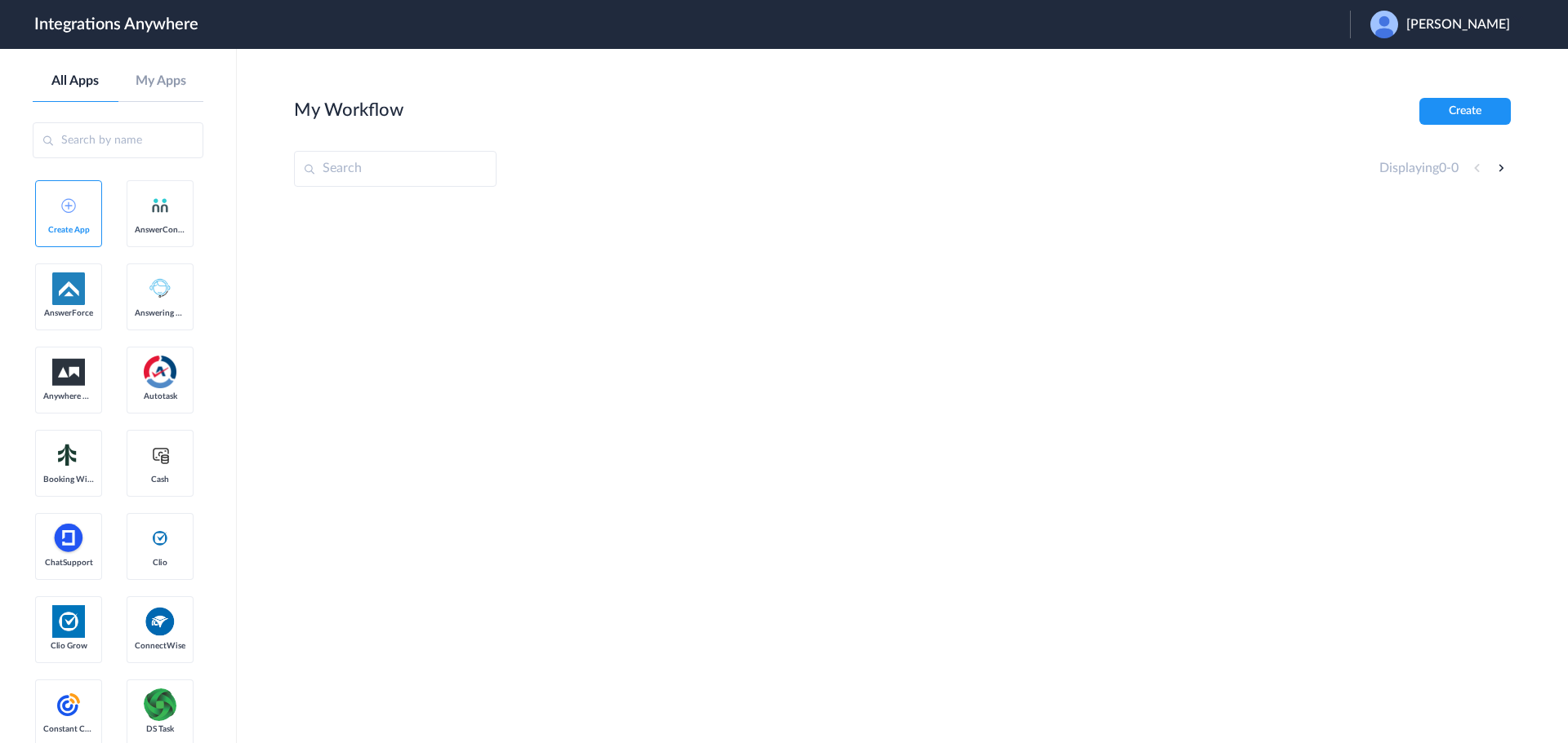
click at [1472, 20] on span "Sarah Purifoy" at bounding box center [1458, 25] width 104 height 15
click at [1396, 67] on link "Logout" at bounding box center [1379, 66] width 35 height 12
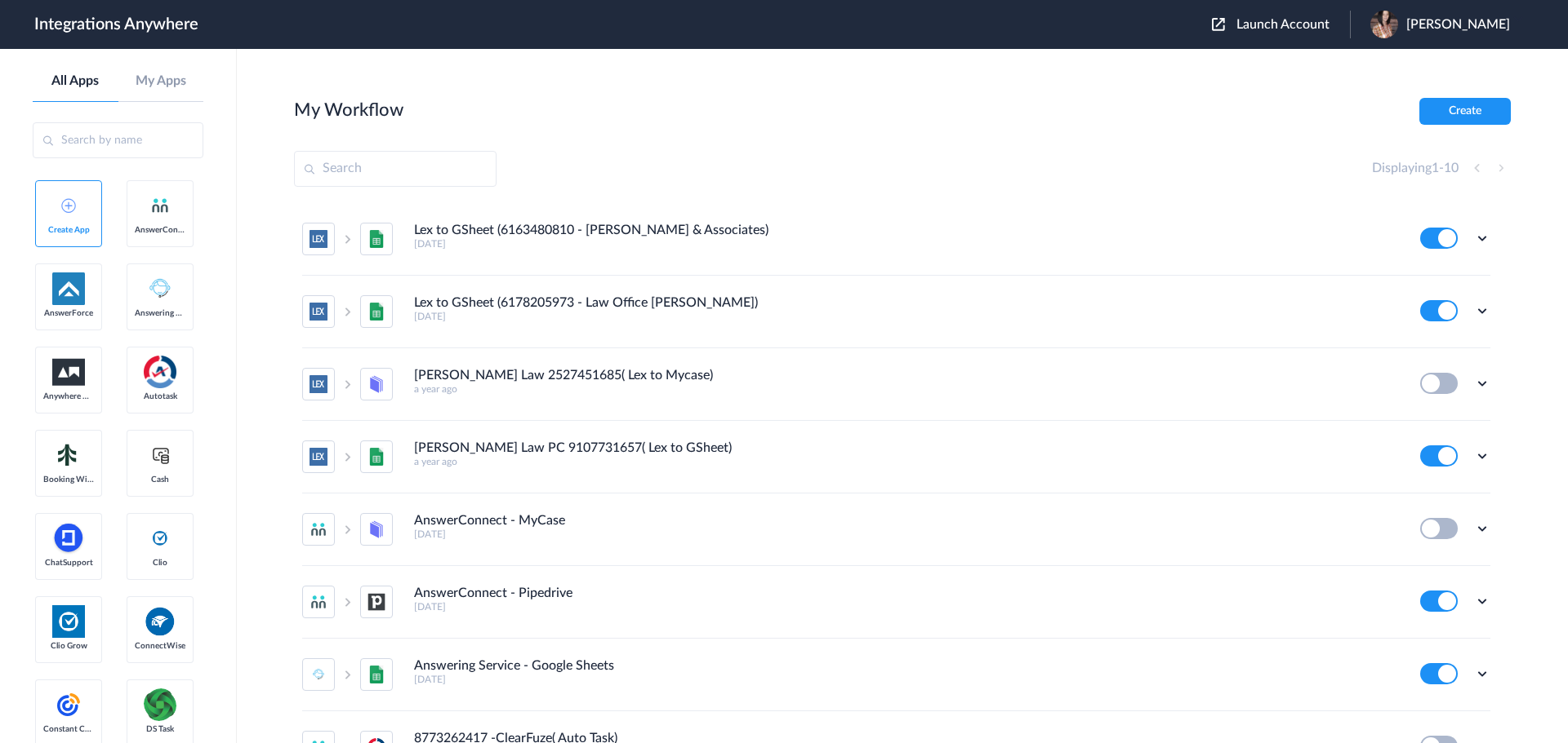
click at [1329, 24] on span "Launch Account" at bounding box center [1283, 25] width 94 height 13
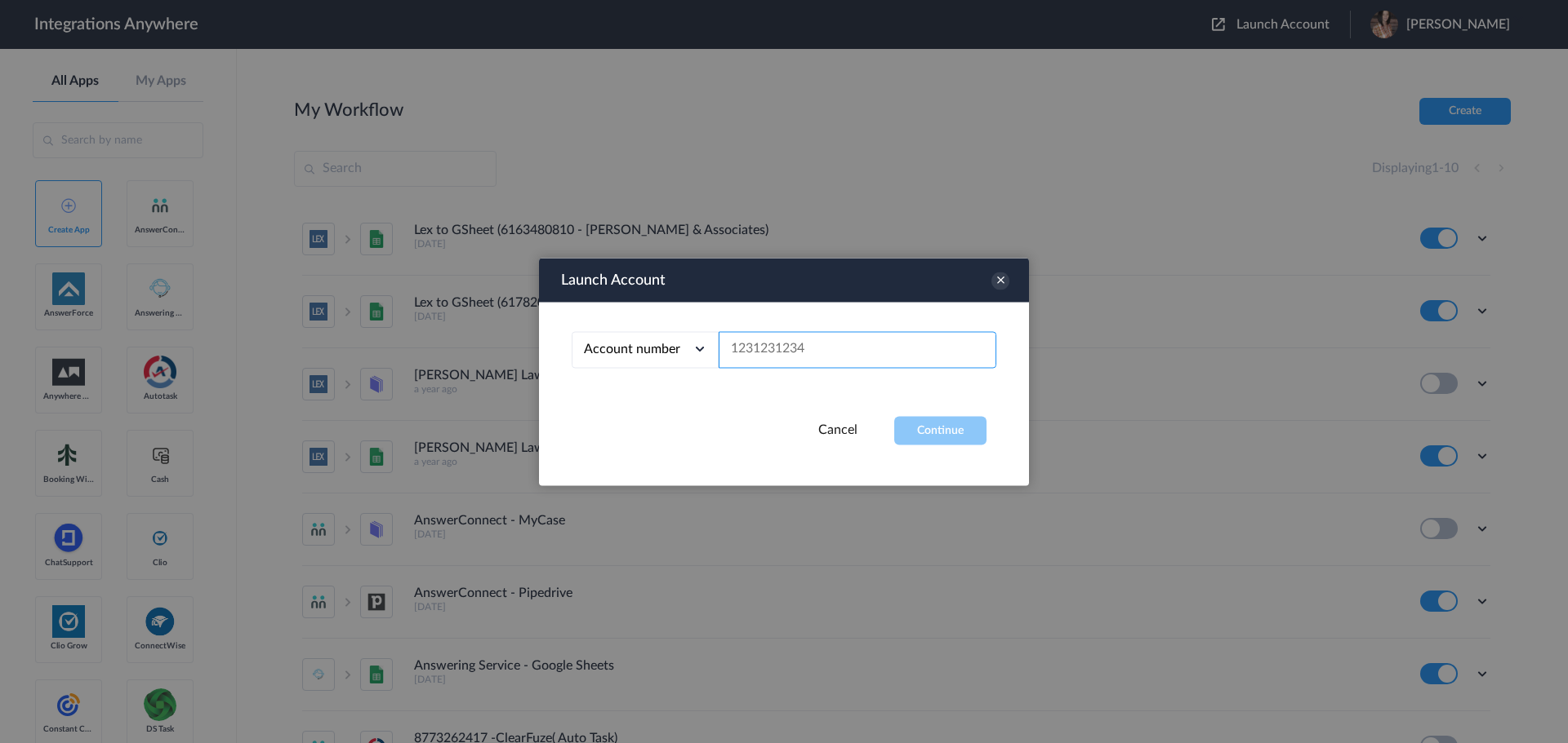
click at [825, 355] on input "text" at bounding box center [857, 350] width 278 height 37
paste input "3322301467"
type input "3322301467"
click at [923, 426] on button "Continue" at bounding box center [940, 431] width 93 height 29
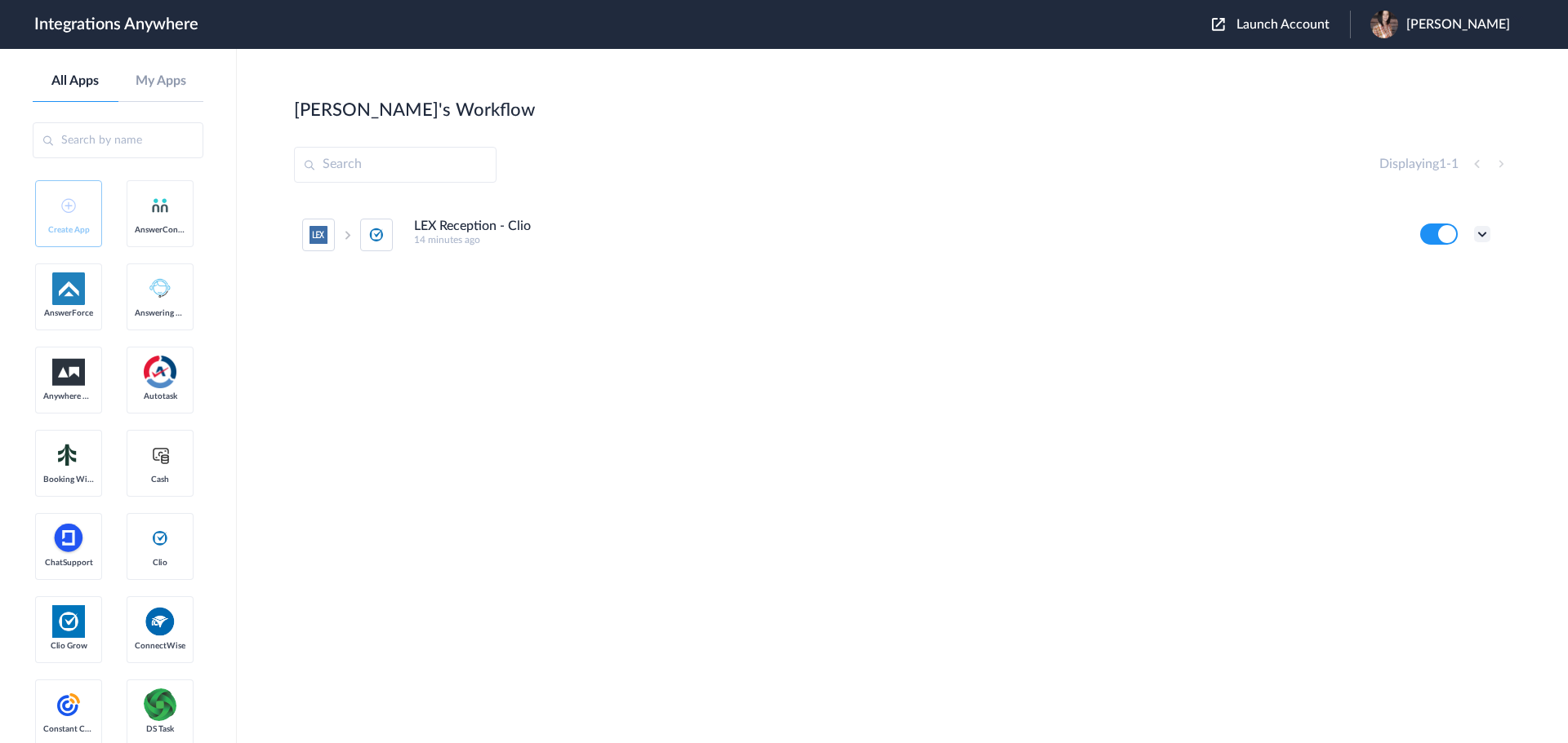
click at [1482, 231] on icon at bounding box center [1481, 234] width 16 height 16
click at [1430, 301] on link "Task history" at bounding box center [1435, 302] width 78 height 12
